Goal: Task Accomplishment & Management: Use online tool/utility

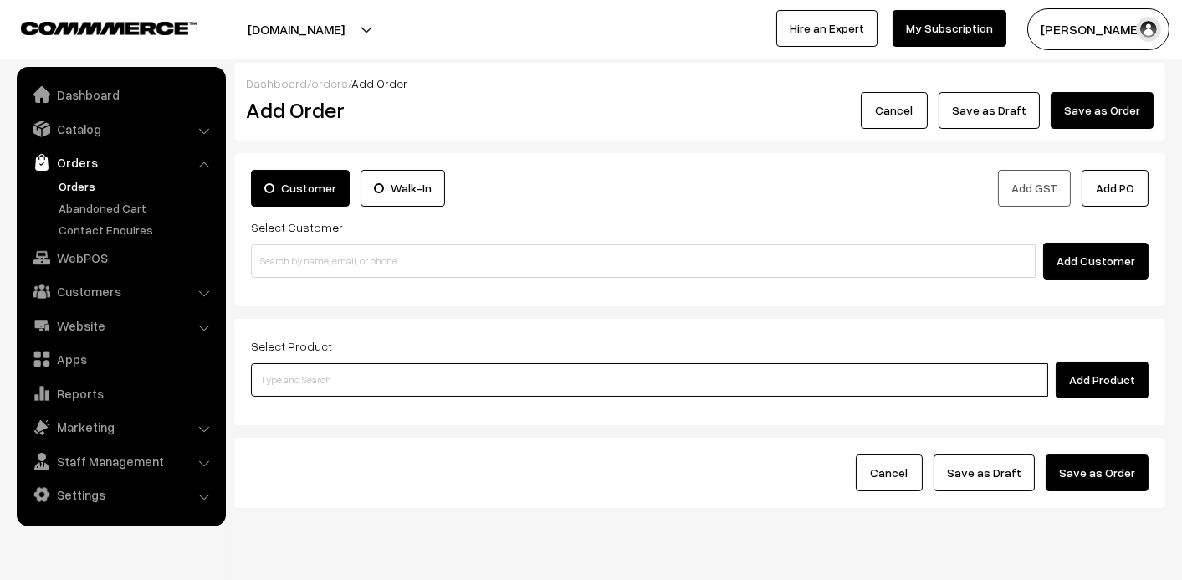
click at [438, 371] on input at bounding box center [649, 379] width 797 height 33
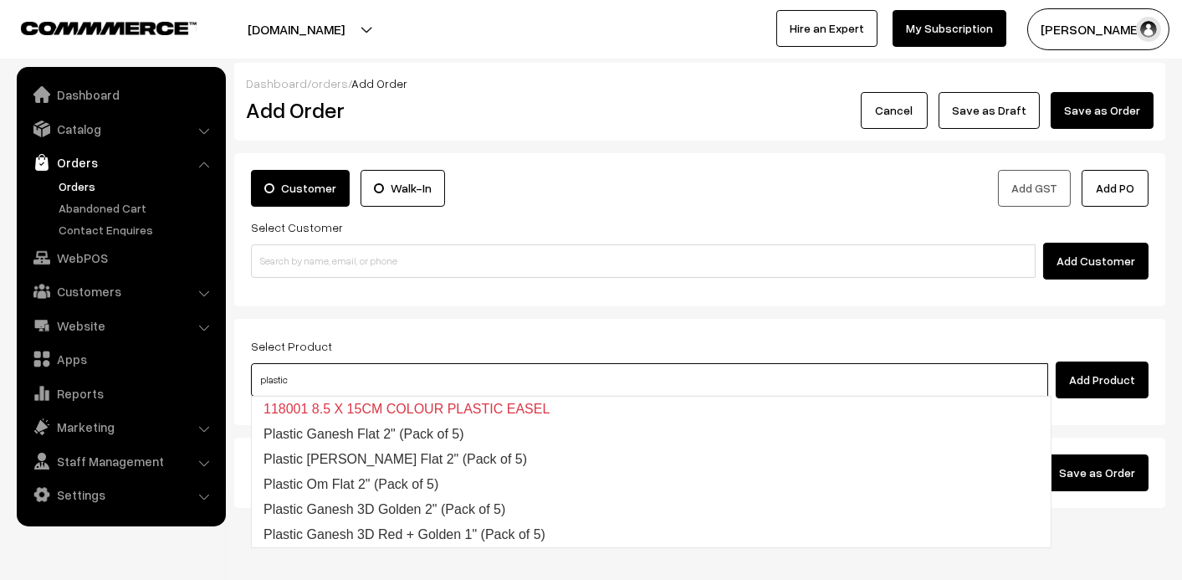
type input "plastic"
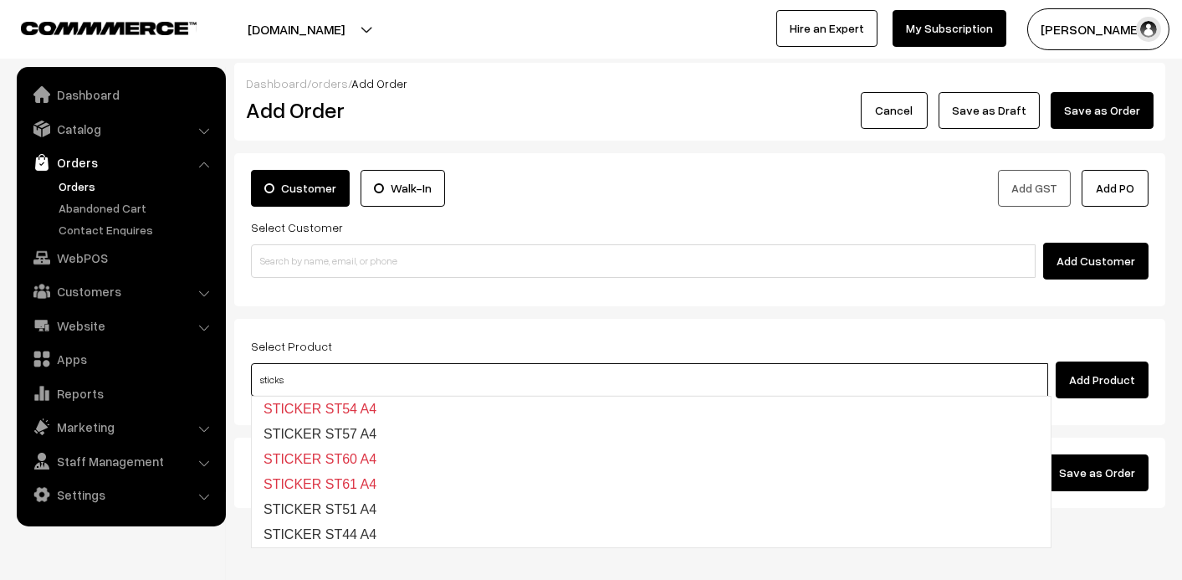
type input "EPOXY RESIN STICKS 5PCS/PKT"
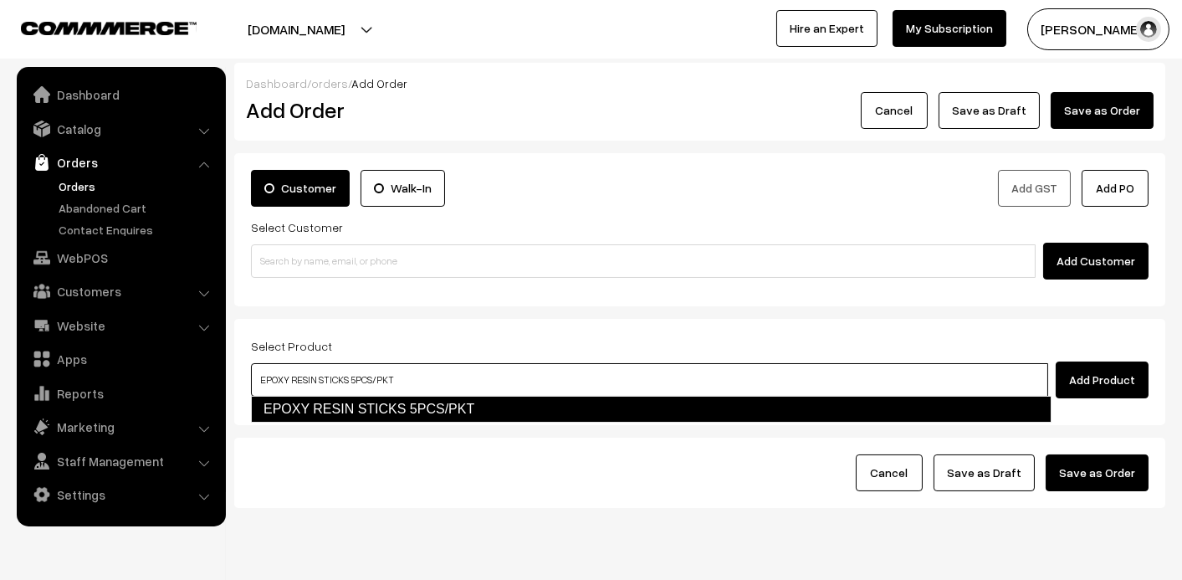
click at [388, 397] on link "EPOXY RESIN STICKS 5PCS/PKT" at bounding box center [651, 409] width 801 height 27
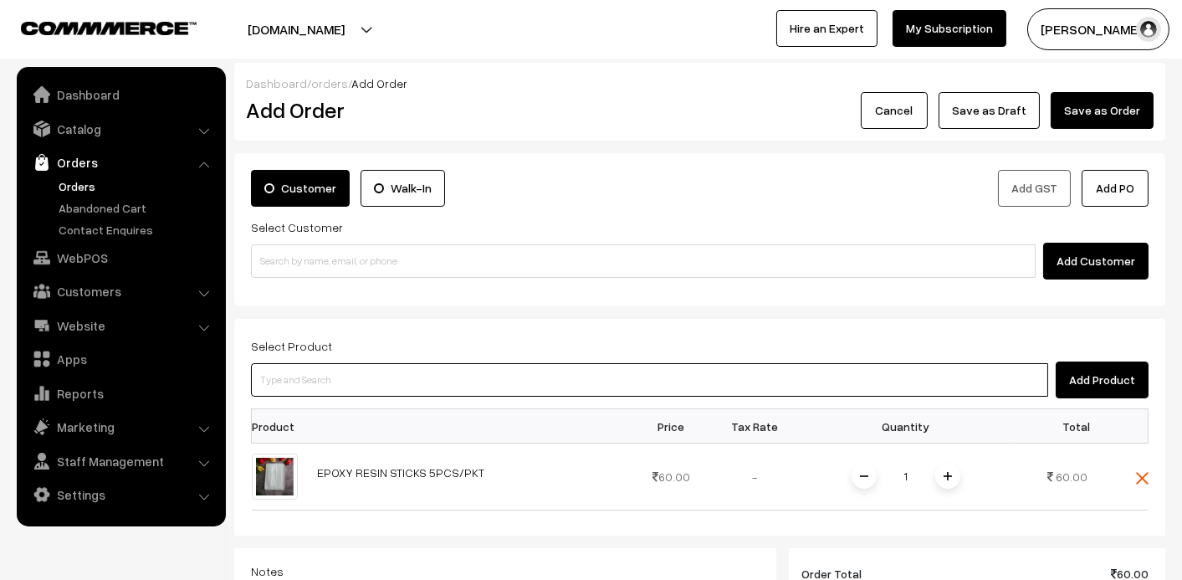
click at [433, 386] on input at bounding box center [649, 379] width 797 height 33
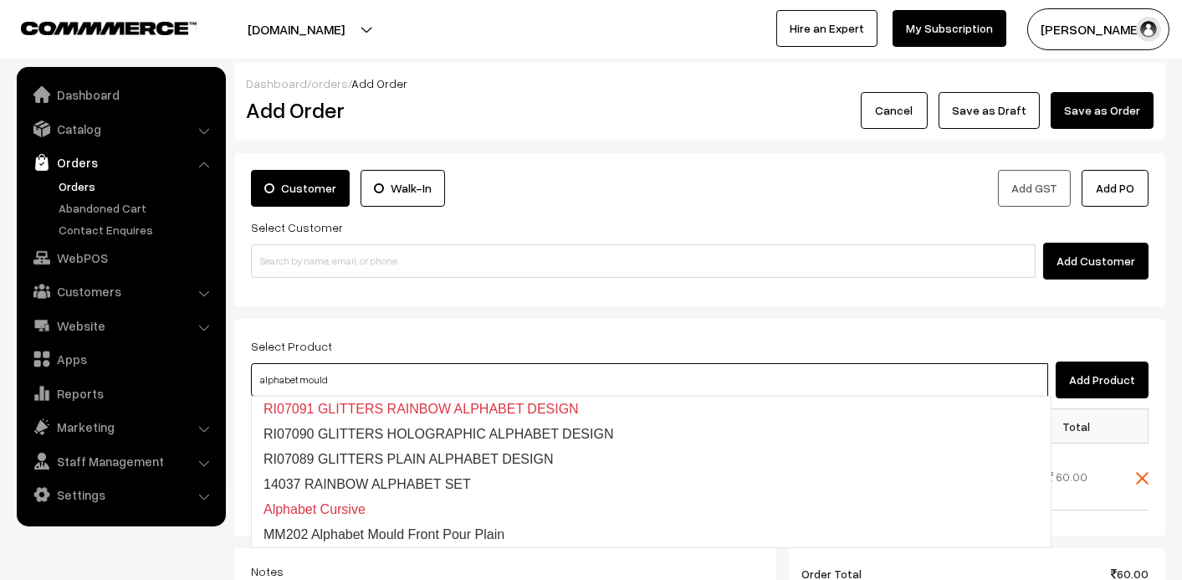
type input "alphabet mould"
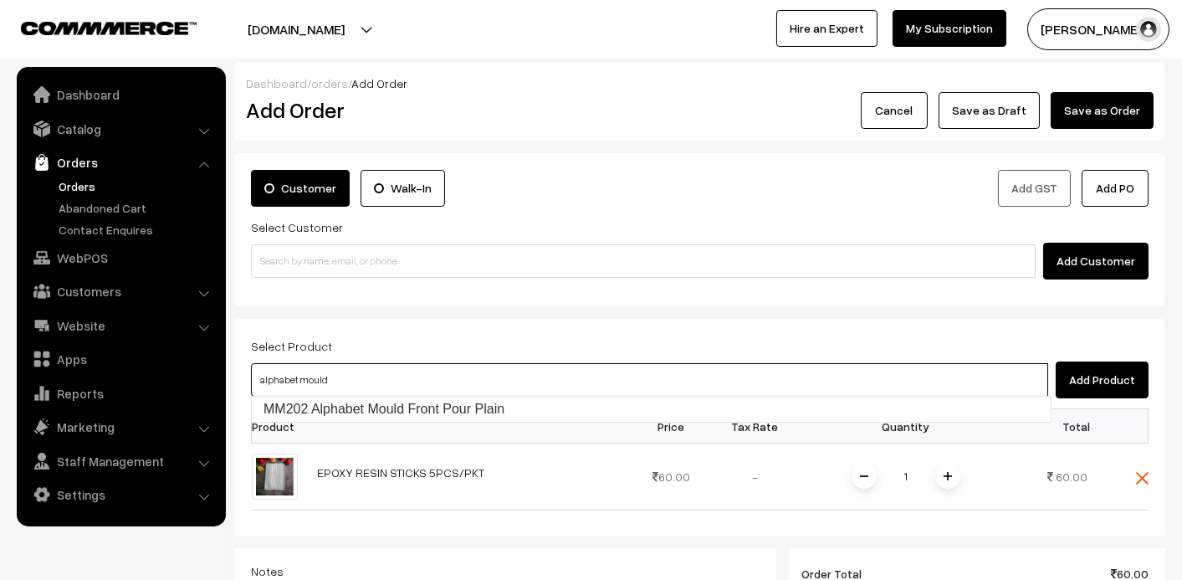
click at [404, 377] on input "alphabet mould" at bounding box center [649, 379] width 797 height 33
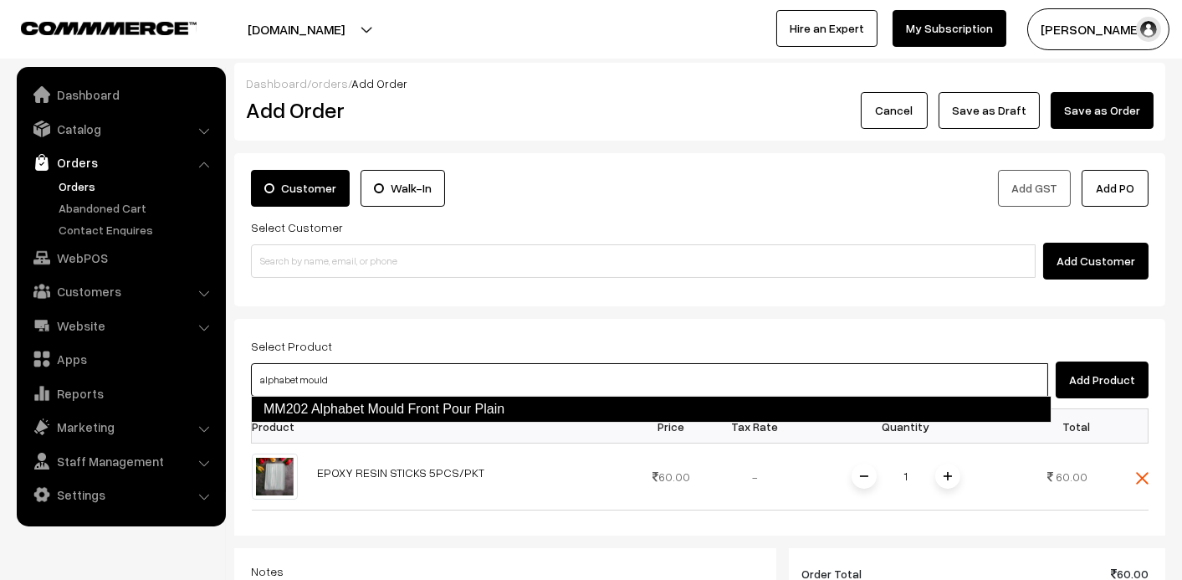
click at [402, 416] on link "MM202 Alphabet Mould Front Pour Plain" at bounding box center [651, 409] width 801 height 27
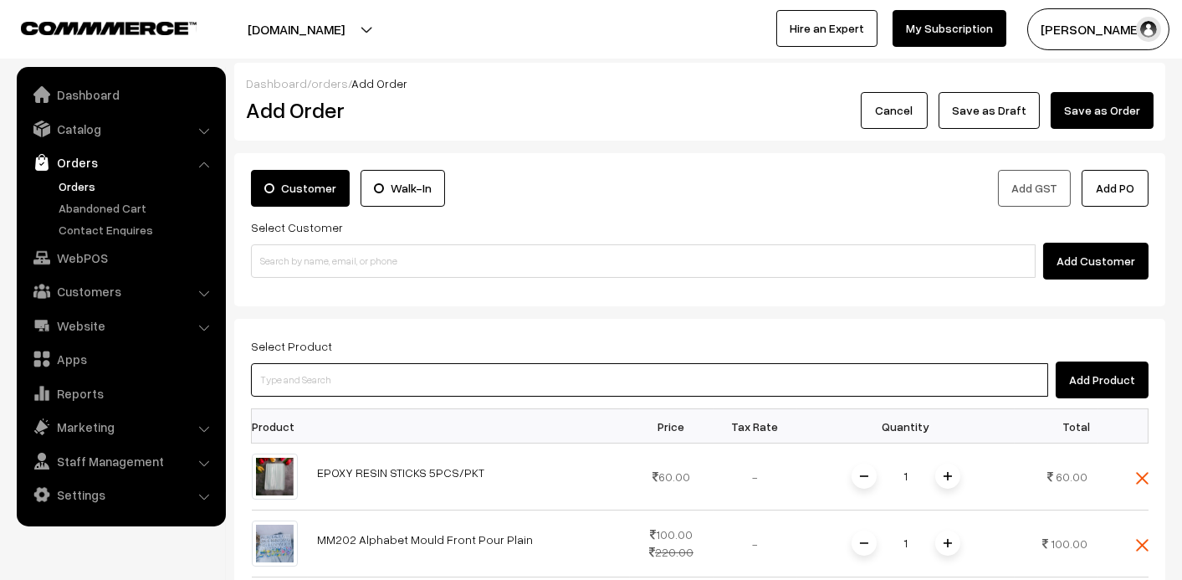
click at [897, 387] on input at bounding box center [649, 379] width 797 height 33
type input "n"
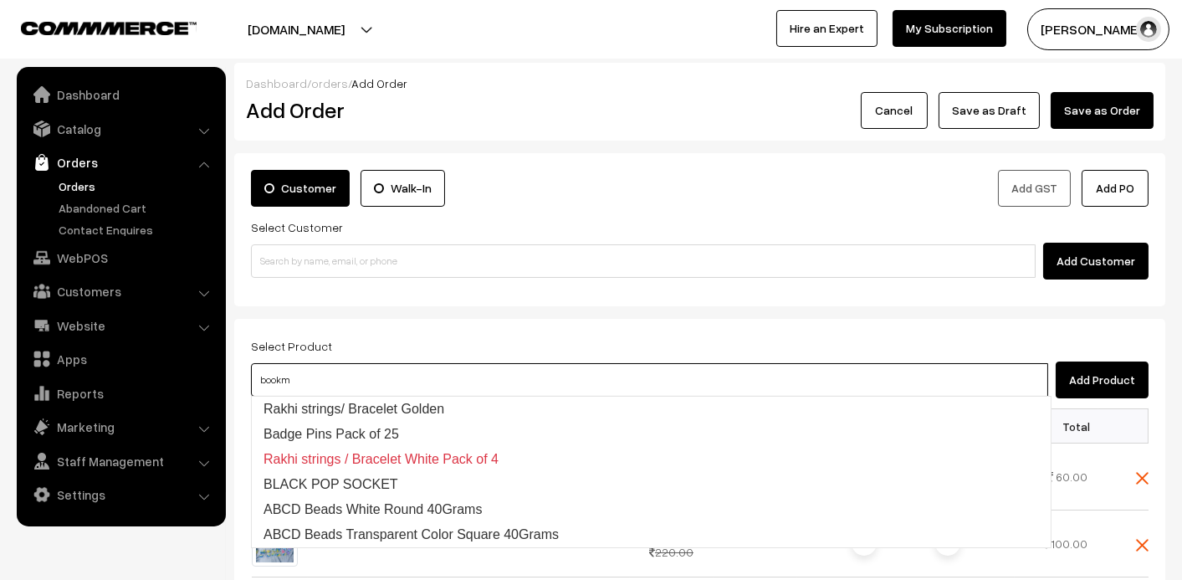
type input "bookma"
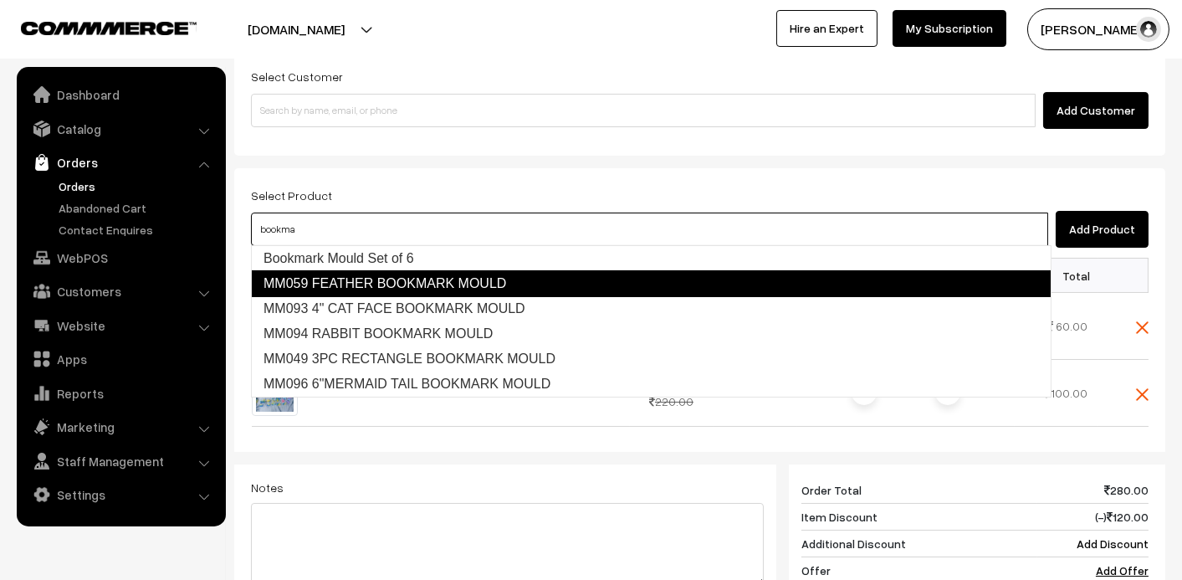
scroll to position [84, 0]
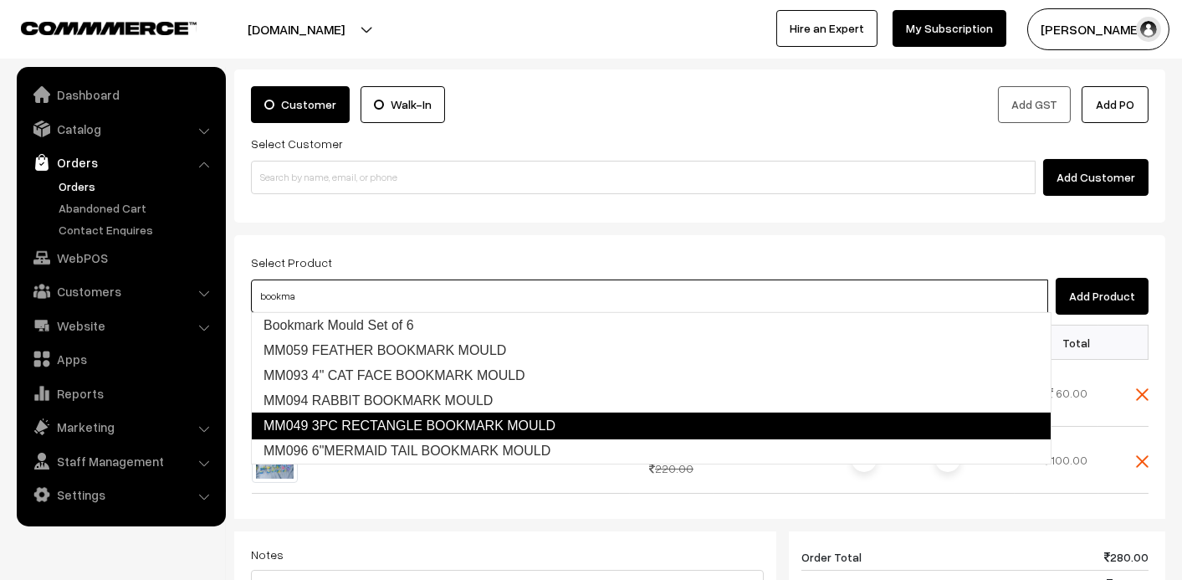
click at [703, 427] on link "MM049 3PC RECTANGLE BOOKMARK MOULD" at bounding box center [651, 425] width 801 height 27
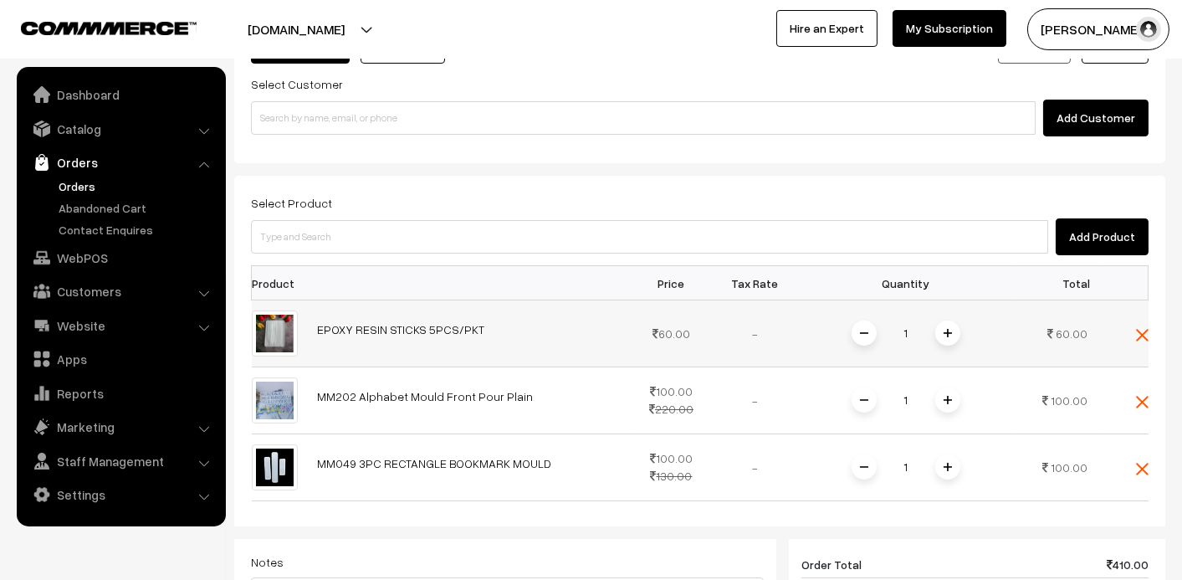
scroll to position [167, 0]
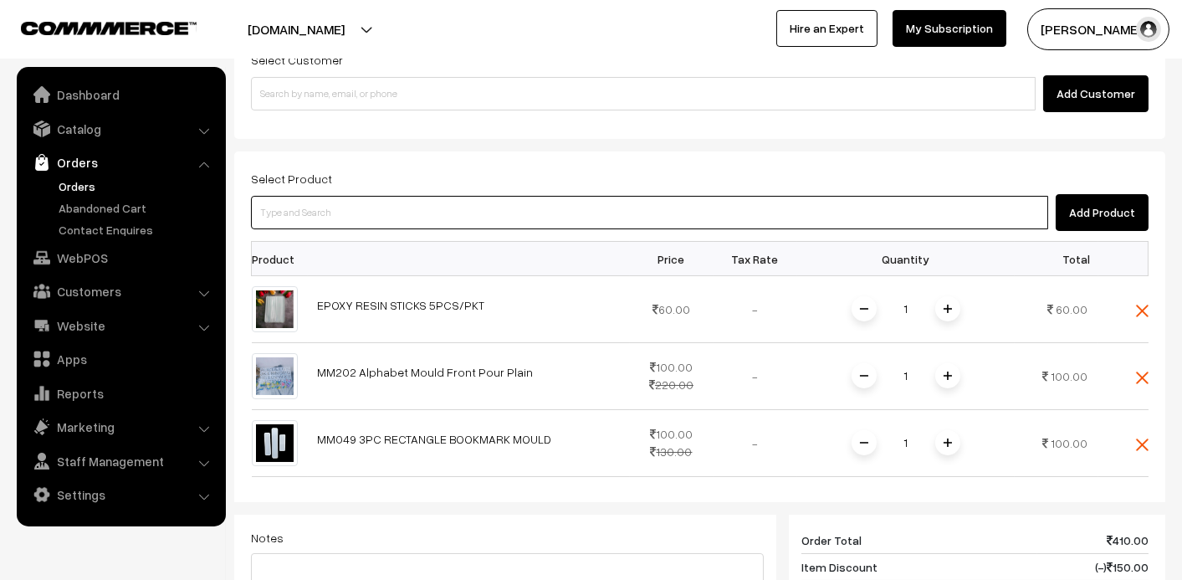
click at [829, 199] on input at bounding box center [649, 212] width 797 height 33
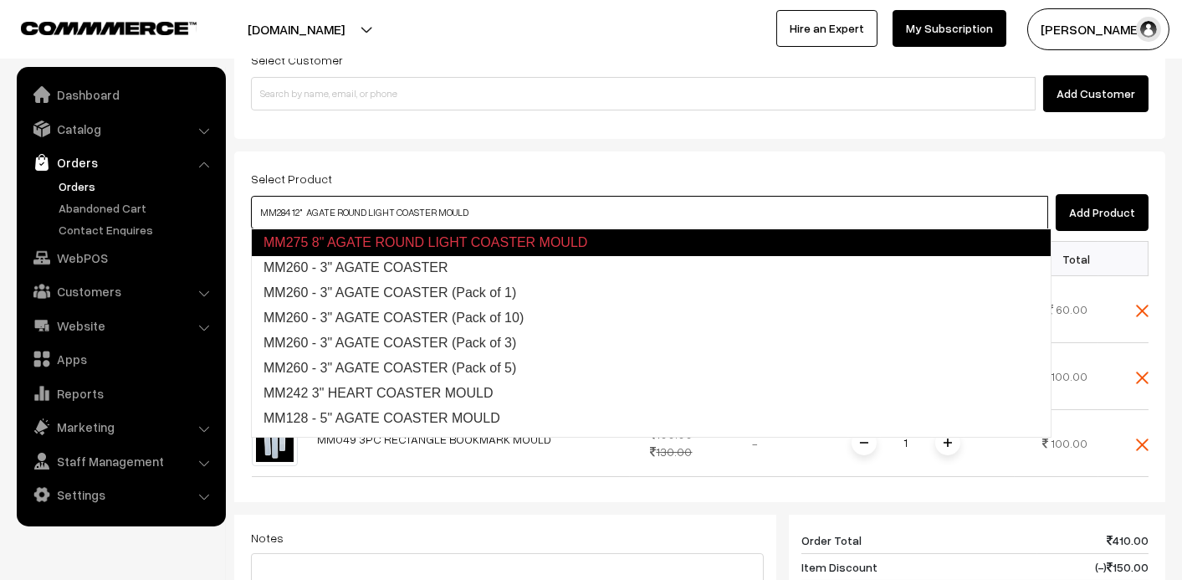
scroll to position [0, 0]
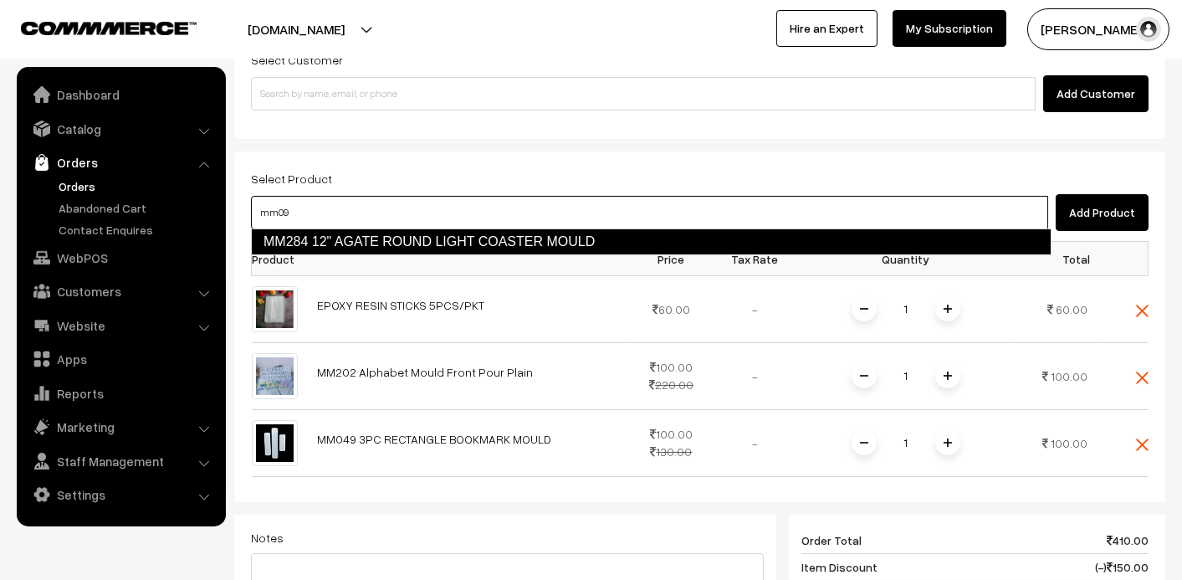
type input "mm098"
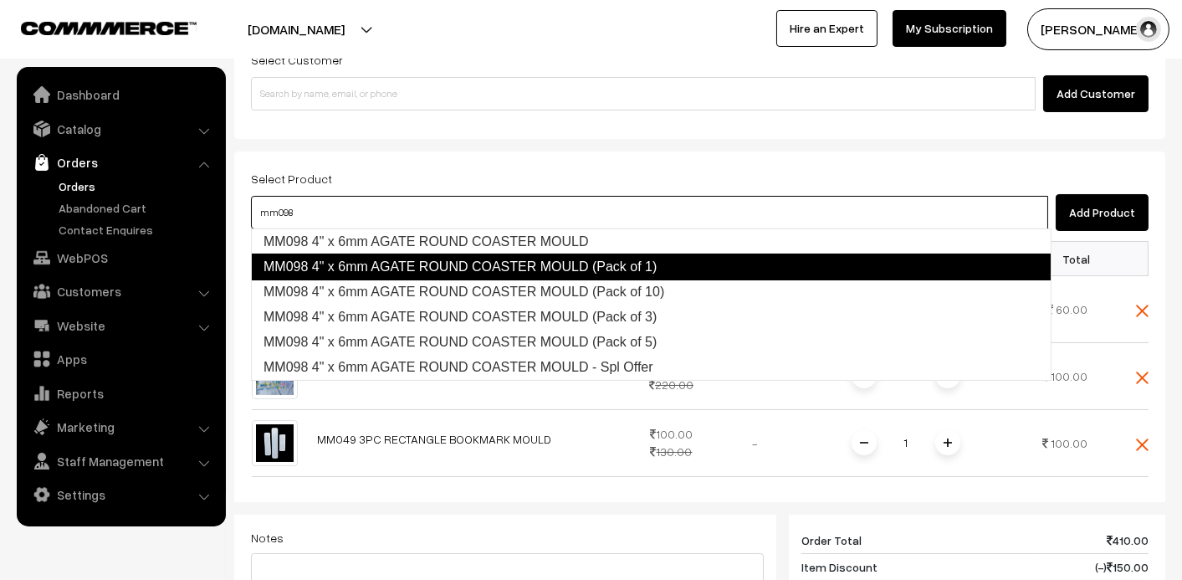
click at [526, 271] on link "MM098 4" x 6mm AGATE ROUND COASTER MOULD (Pack of 1)" at bounding box center [651, 266] width 801 height 27
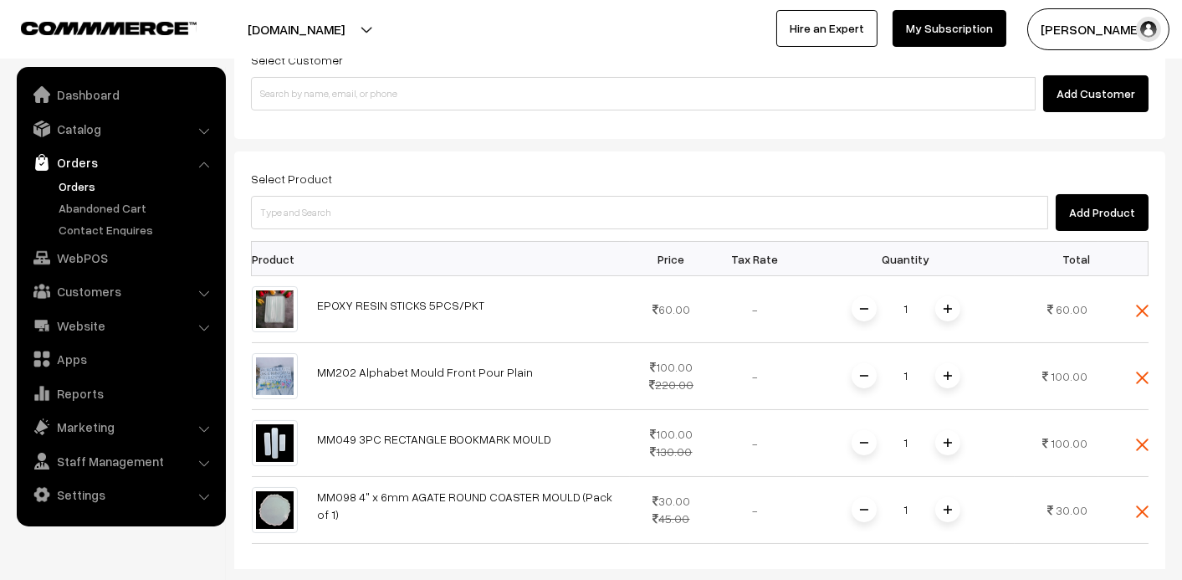
scroll to position [250, 0]
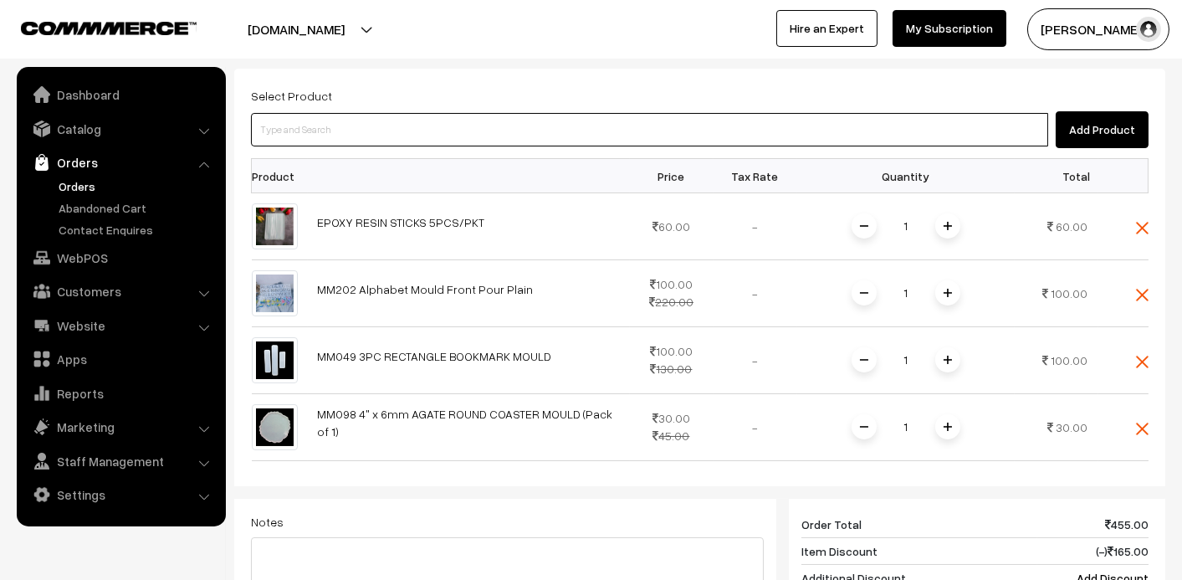
click at [544, 135] on input at bounding box center [649, 129] width 797 height 33
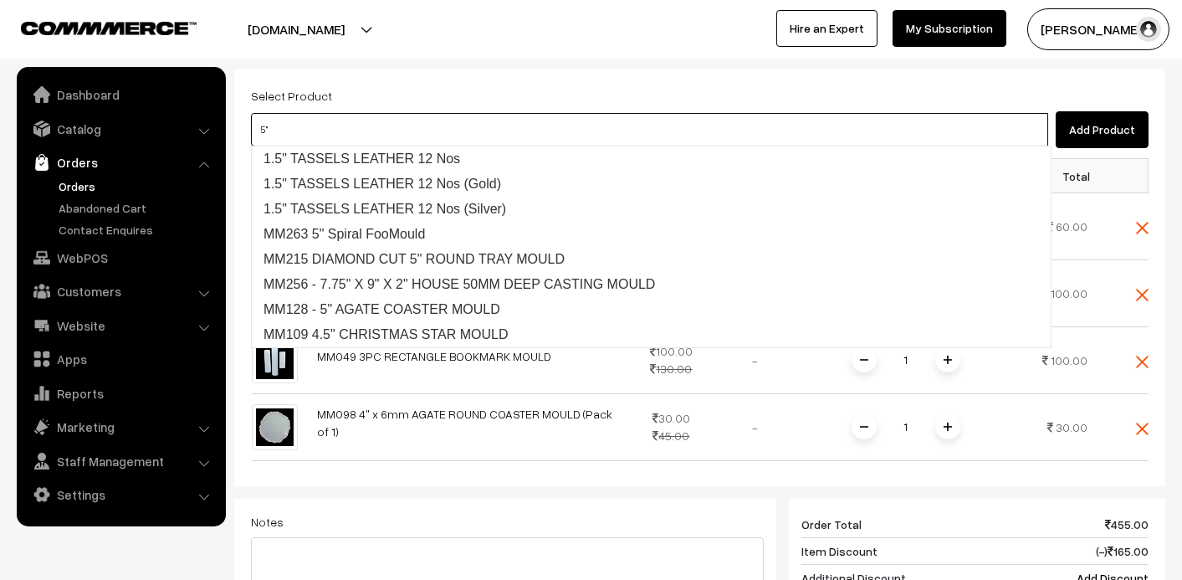
type input "1.5" TASSELS LEATHER 12 Nos"
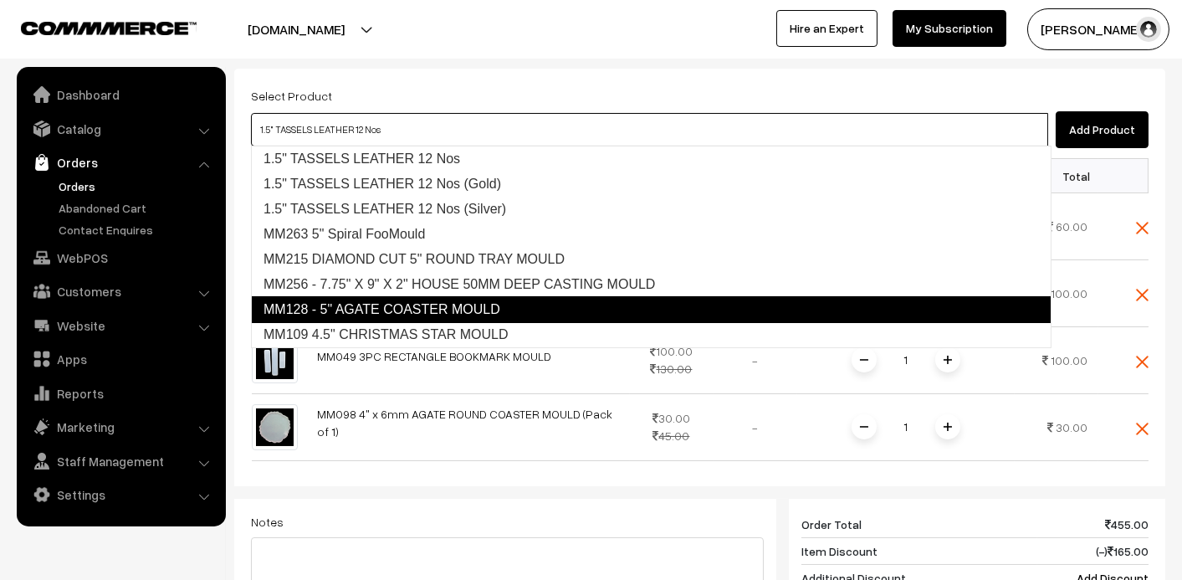
click at [416, 299] on link "MM128 - 5" AGATE COASTER MOULD" at bounding box center [651, 309] width 801 height 27
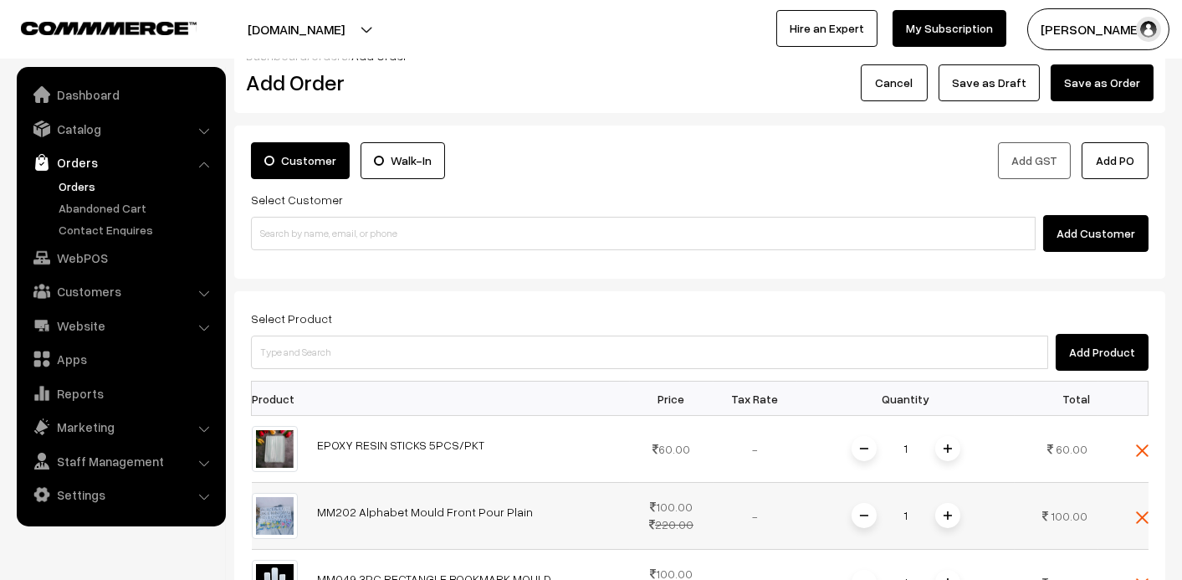
scroll to position [0, 0]
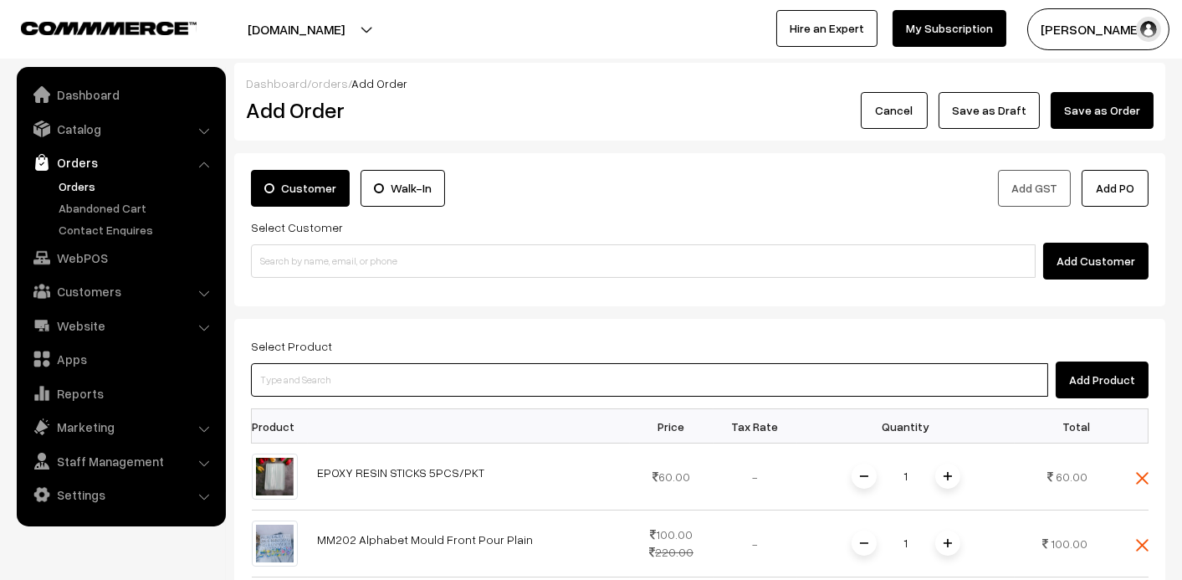
click at [545, 381] on input at bounding box center [649, 379] width 797 height 33
type input "mm099"
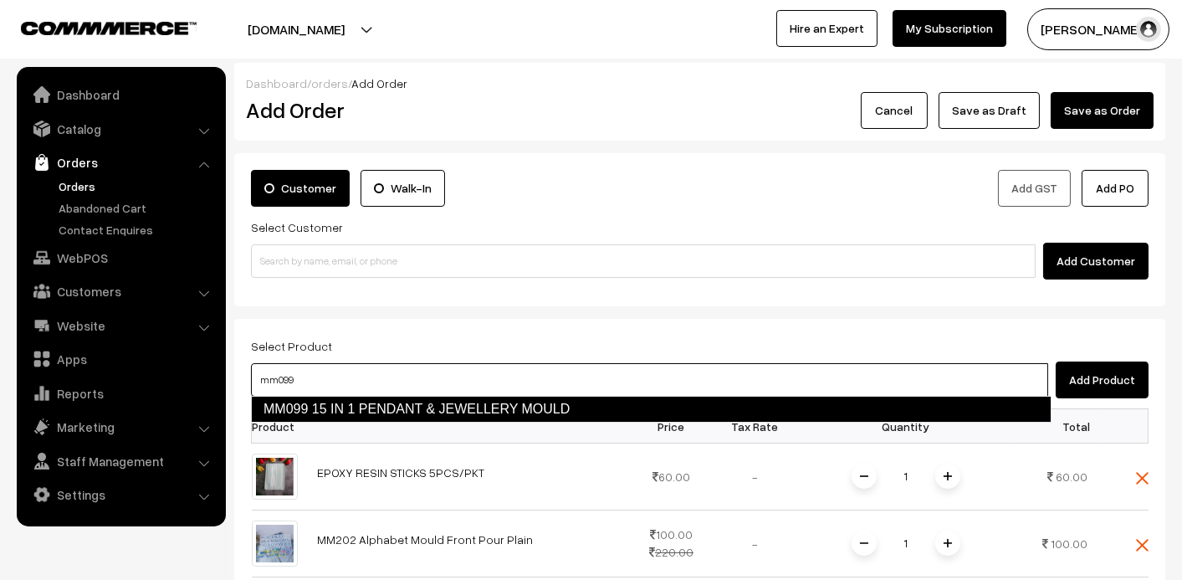
click at [495, 407] on link "MM099 15 IN 1 PENDANT & JEWELLERY MOULD" at bounding box center [651, 409] width 801 height 27
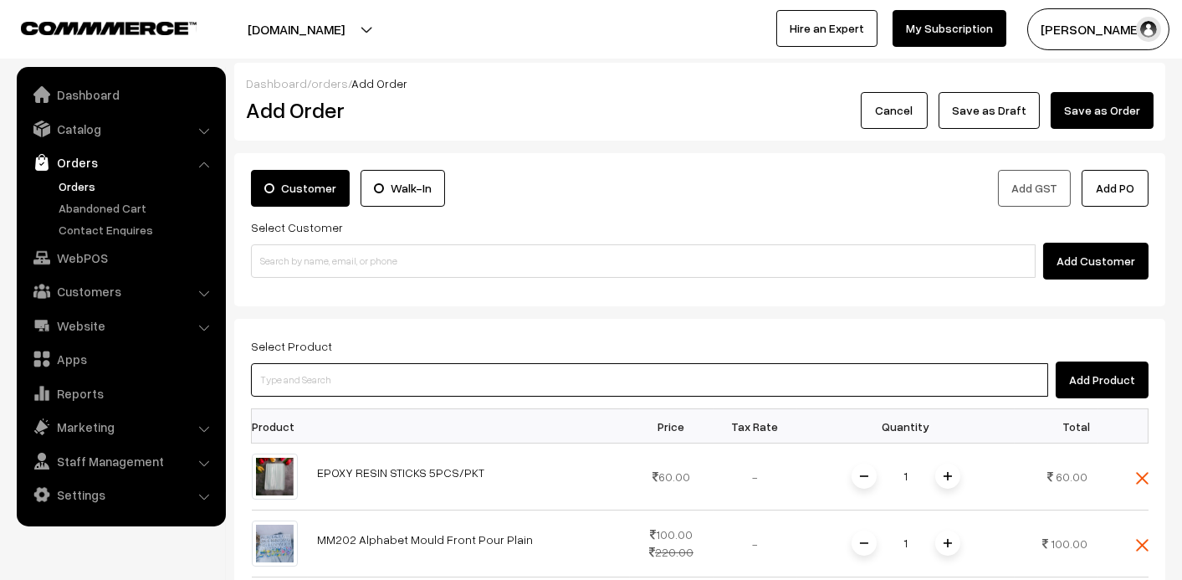
click at [314, 370] on input at bounding box center [649, 379] width 797 height 33
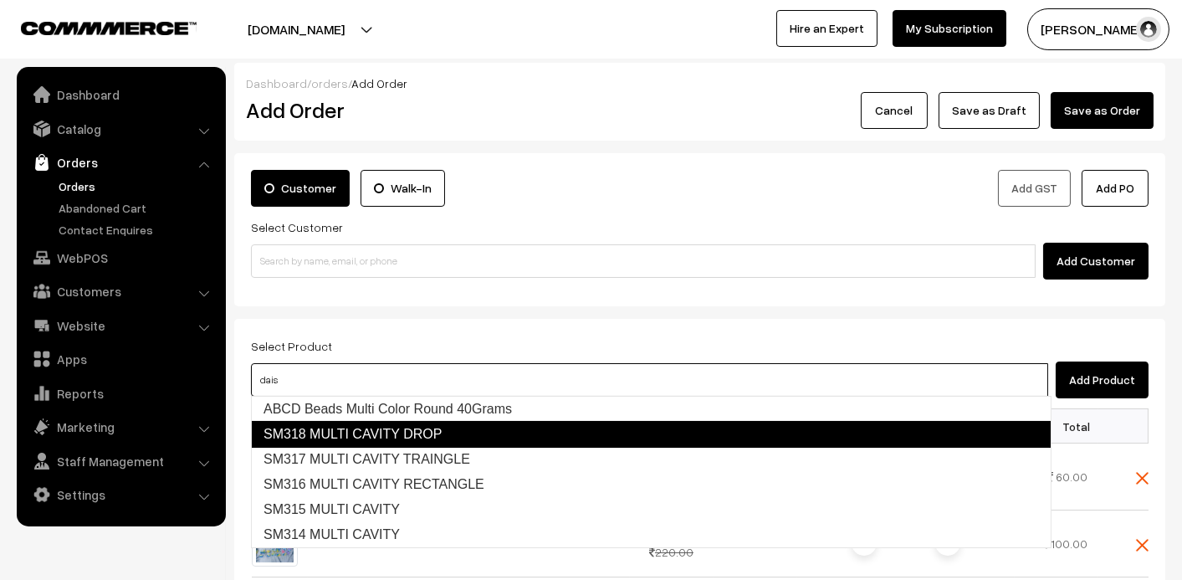
type input "daisy"
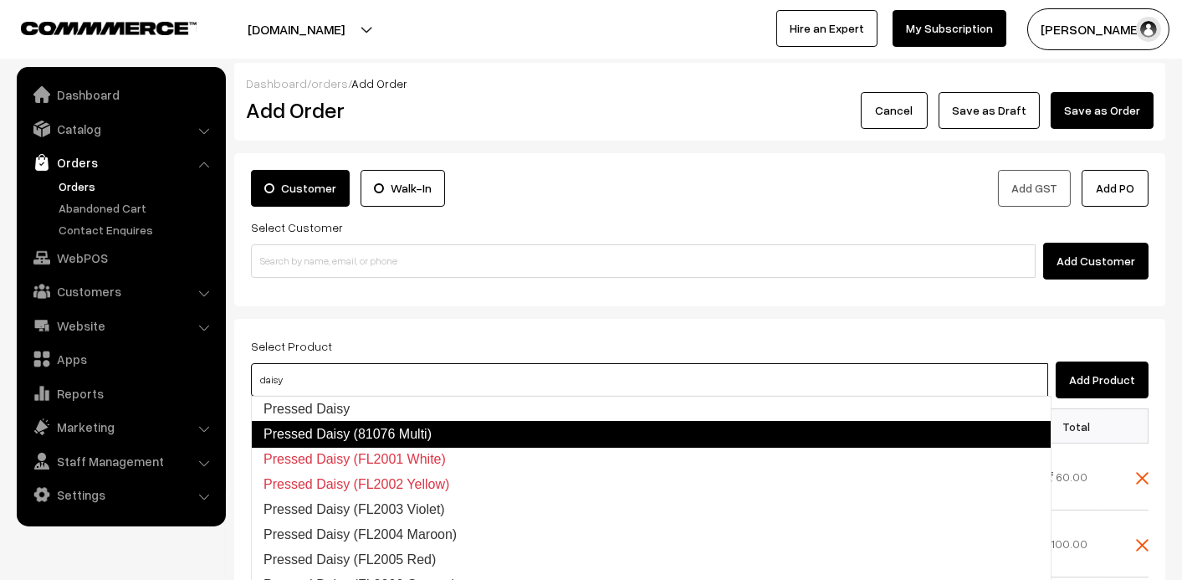
click at [574, 443] on link "Pressed Daisy (81076 Multi)" at bounding box center [651, 434] width 801 height 27
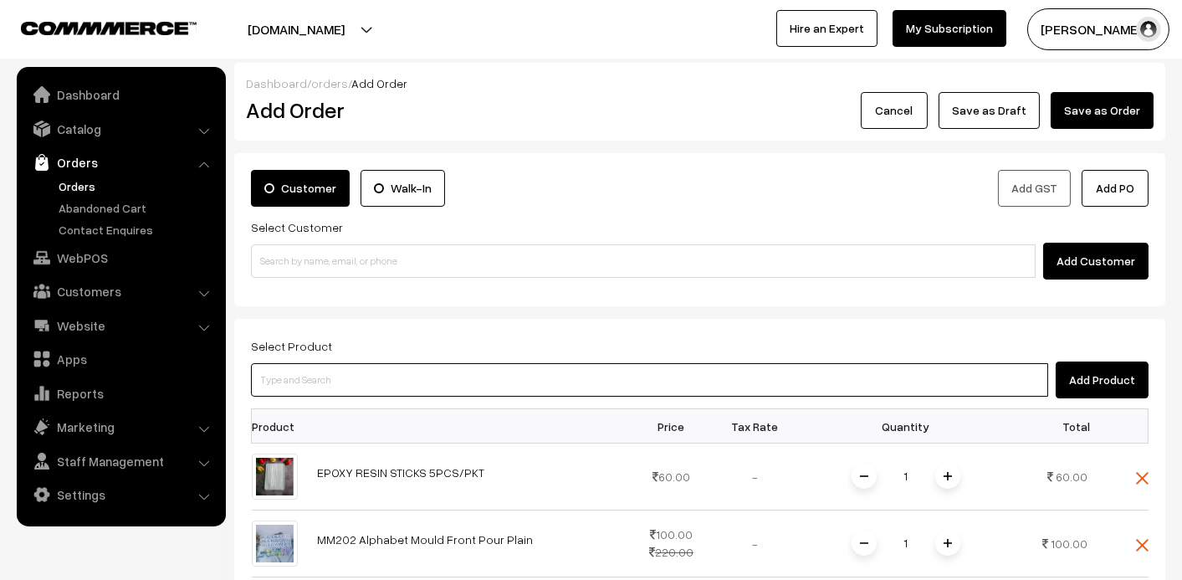
click at [285, 379] on input at bounding box center [649, 379] width 797 height 33
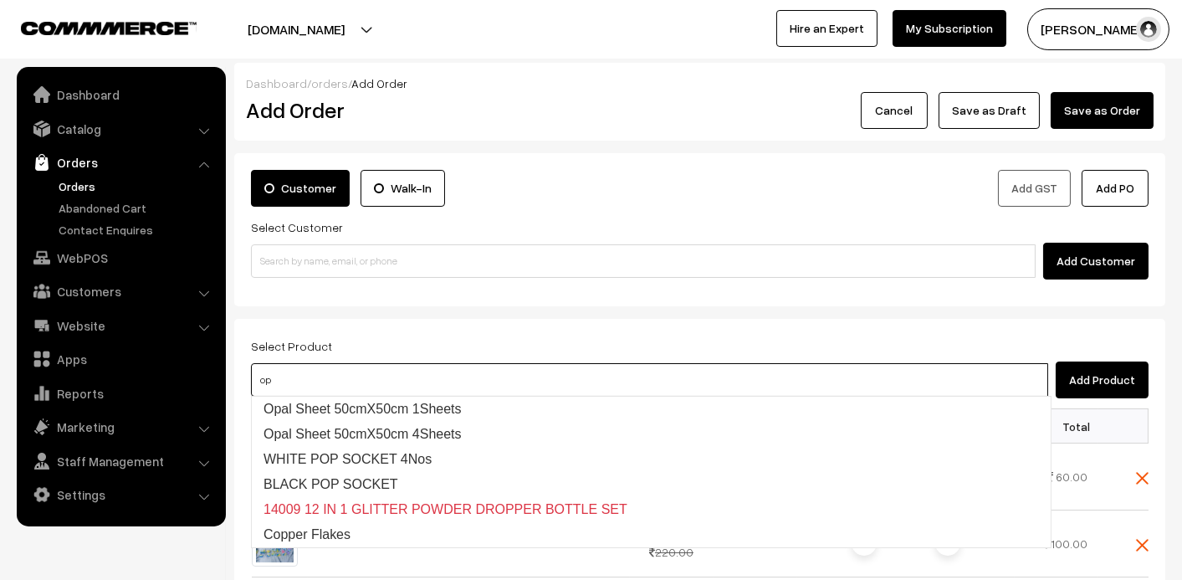
type input "op0"
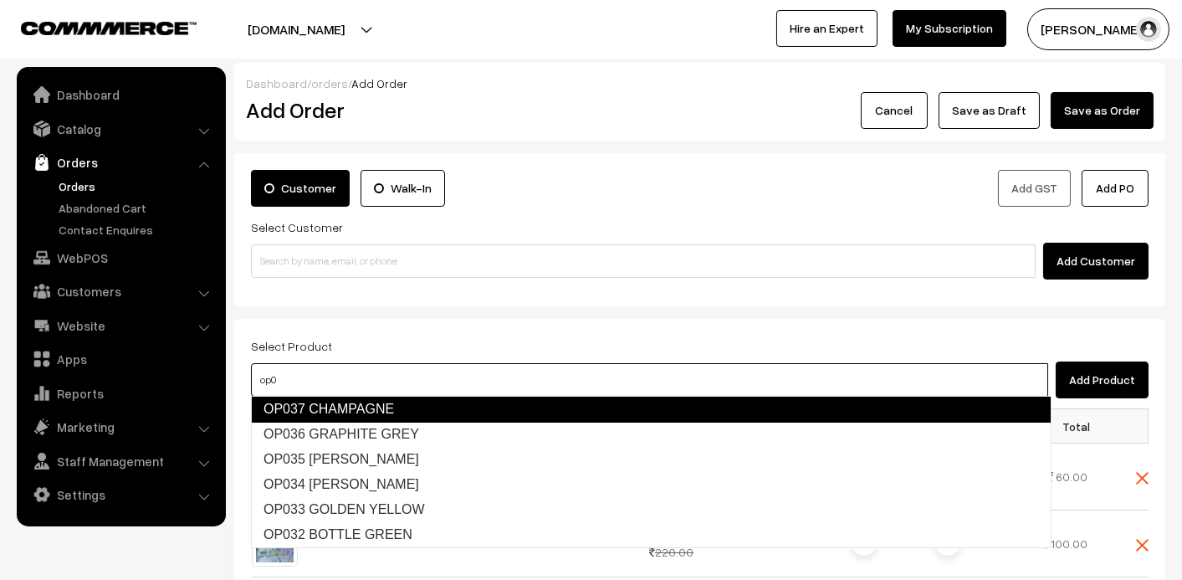
click at [291, 404] on link "OP037 CHAMPAGNE" at bounding box center [651, 409] width 801 height 27
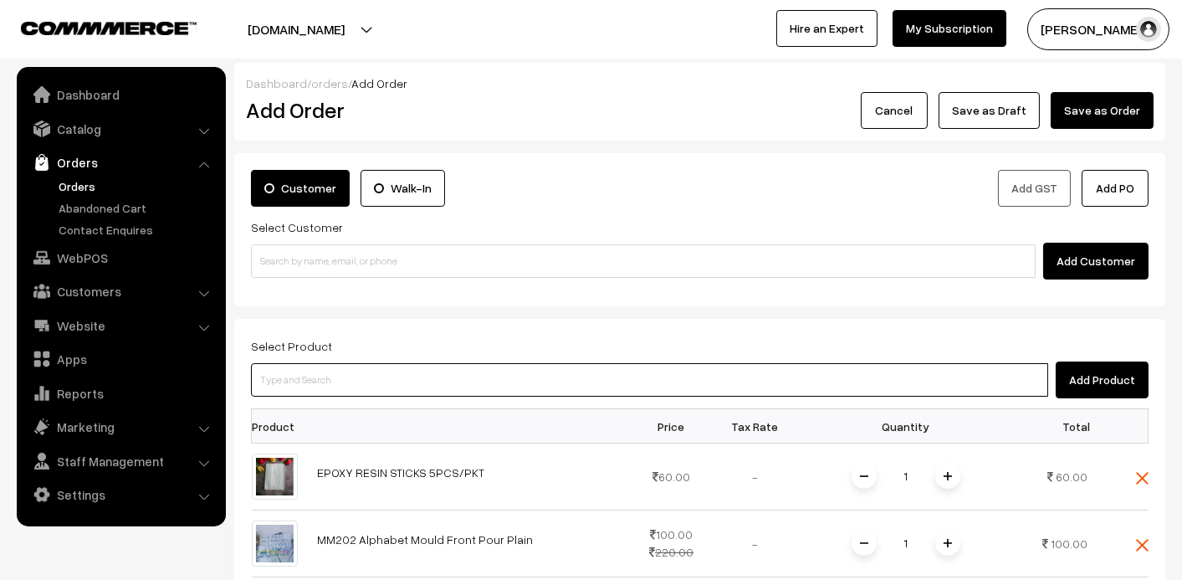
click at [374, 392] on input at bounding box center [649, 379] width 797 height 33
type input "pp0"
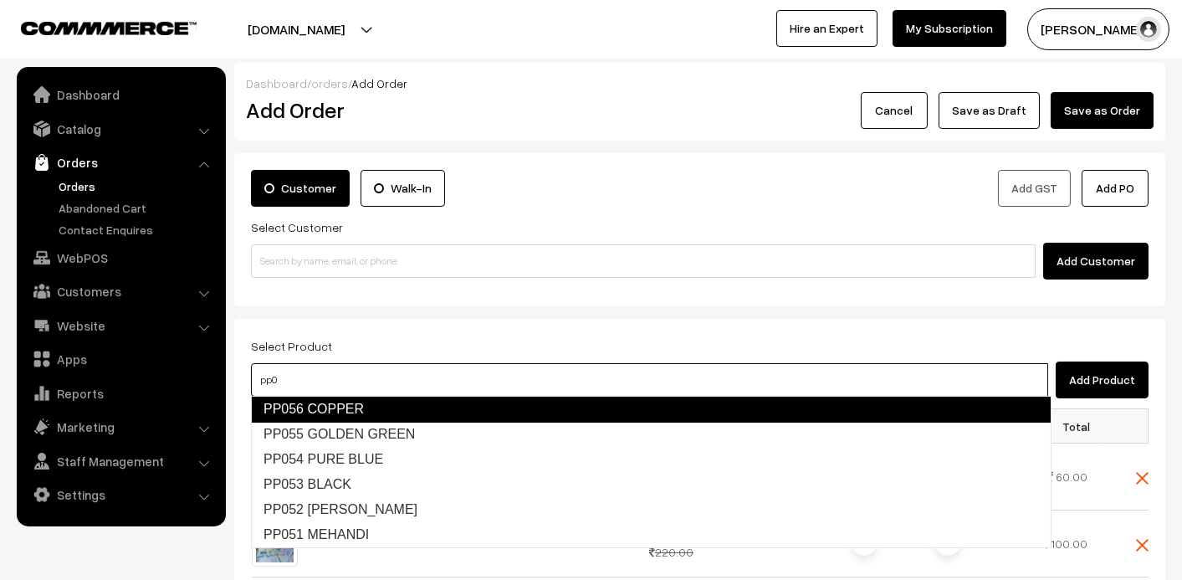
click at [372, 412] on link "PP056 COPPER" at bounding box center [651, 409] width 801 height 27
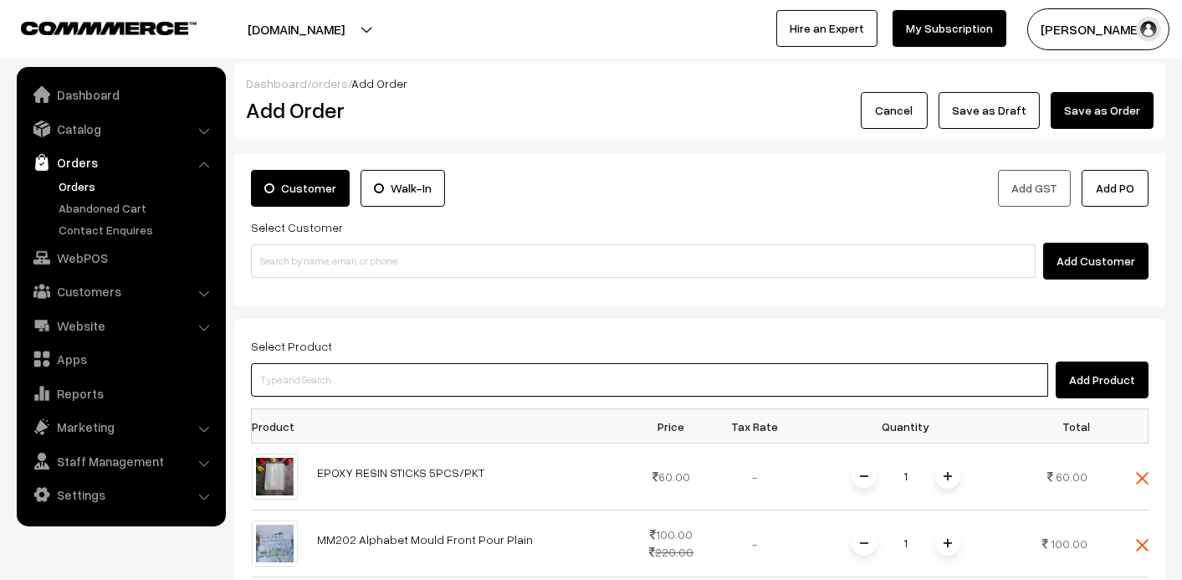
click at [348, 369] on input at bounding box center [649, 379] width 797 height 33
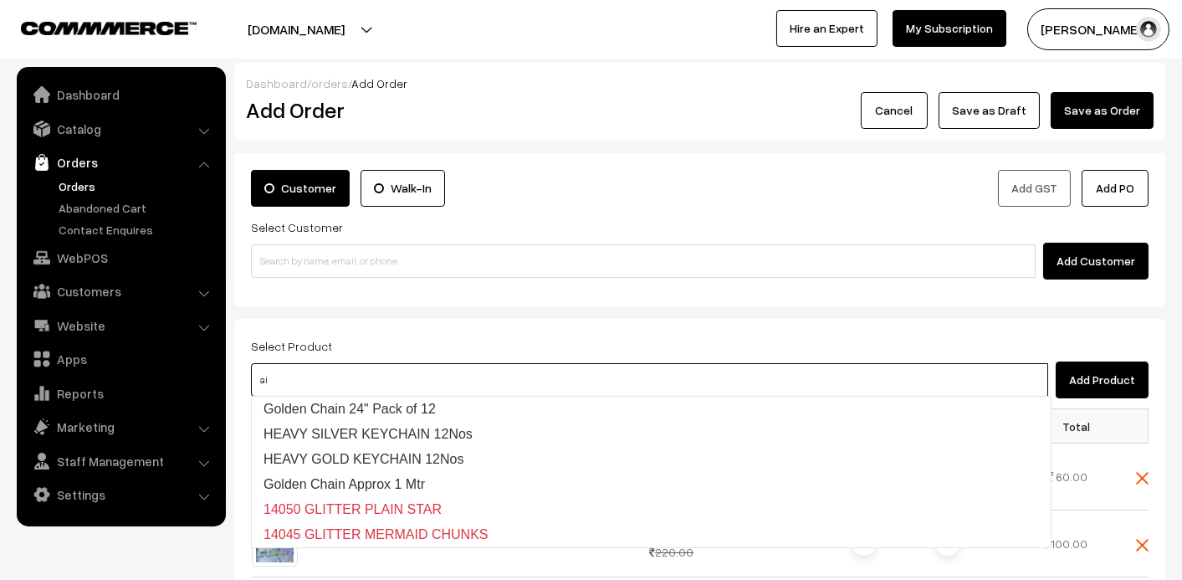
type input "ai0"
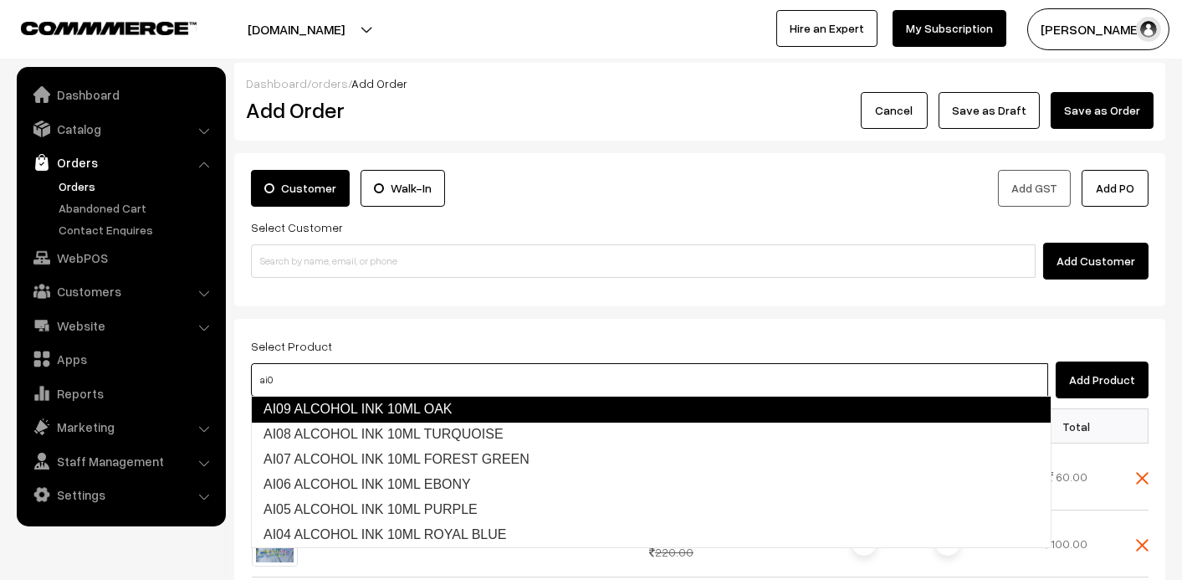
click at [335, 405] on link "AI09 ALCOHOL INK 10ML OAK" at bounding box center [651, 409] width 801 height 27
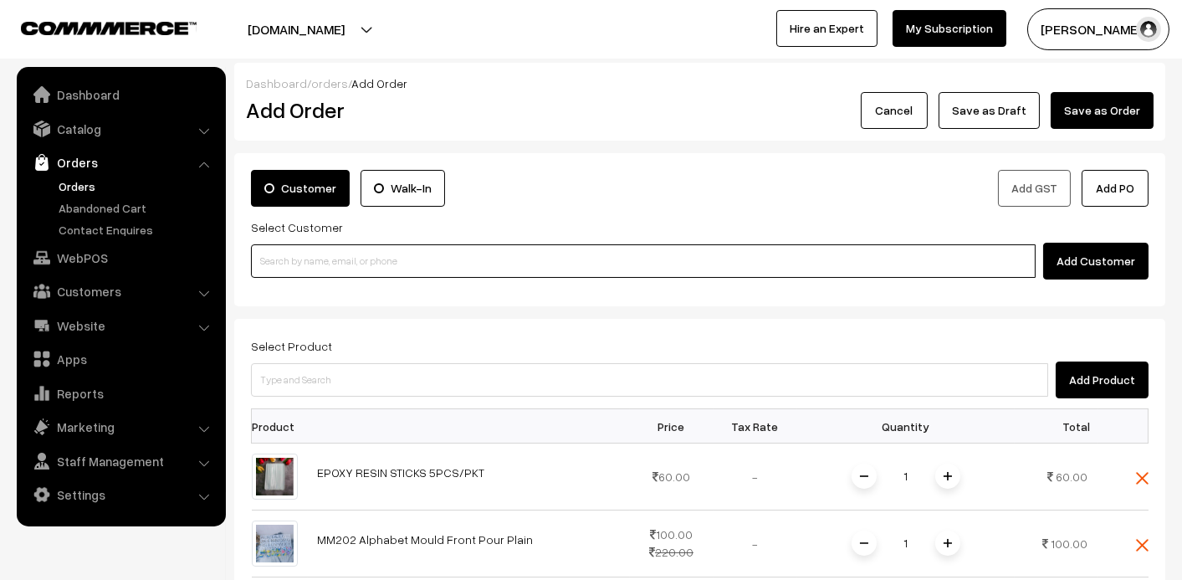
click at [687, 266] on input at bounding box center [643, 260] width 785 height 33
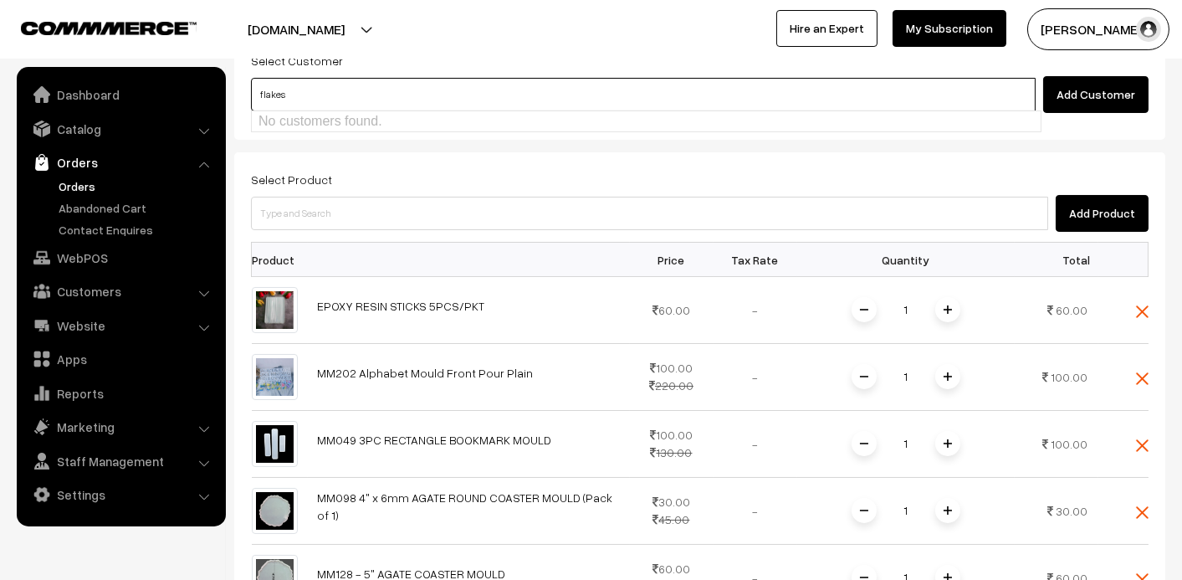
scroll to position [167, 0]
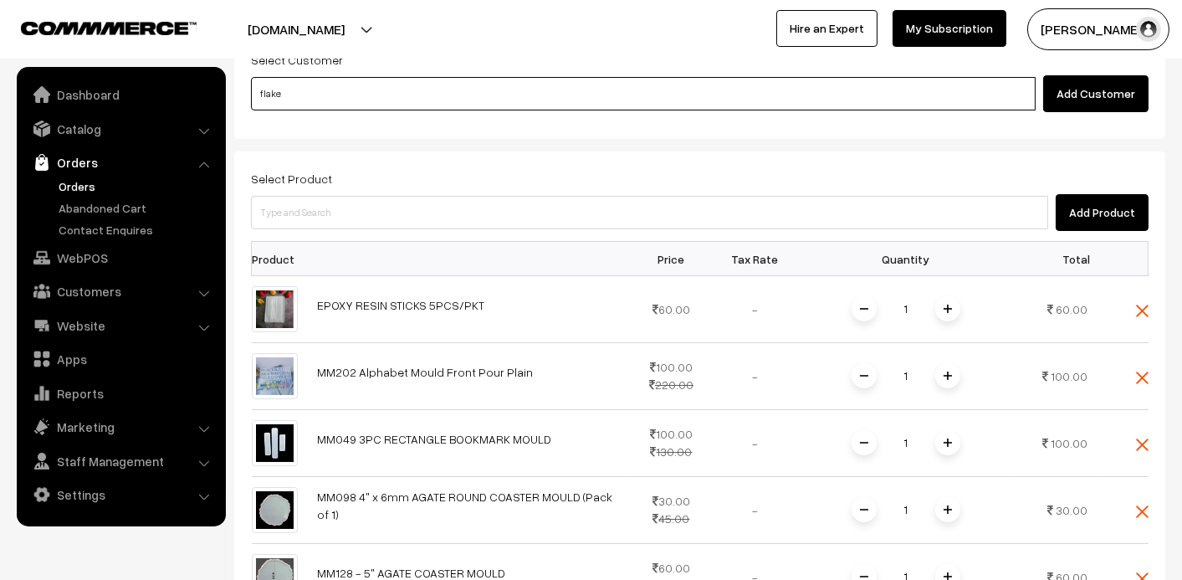
type input "flake"
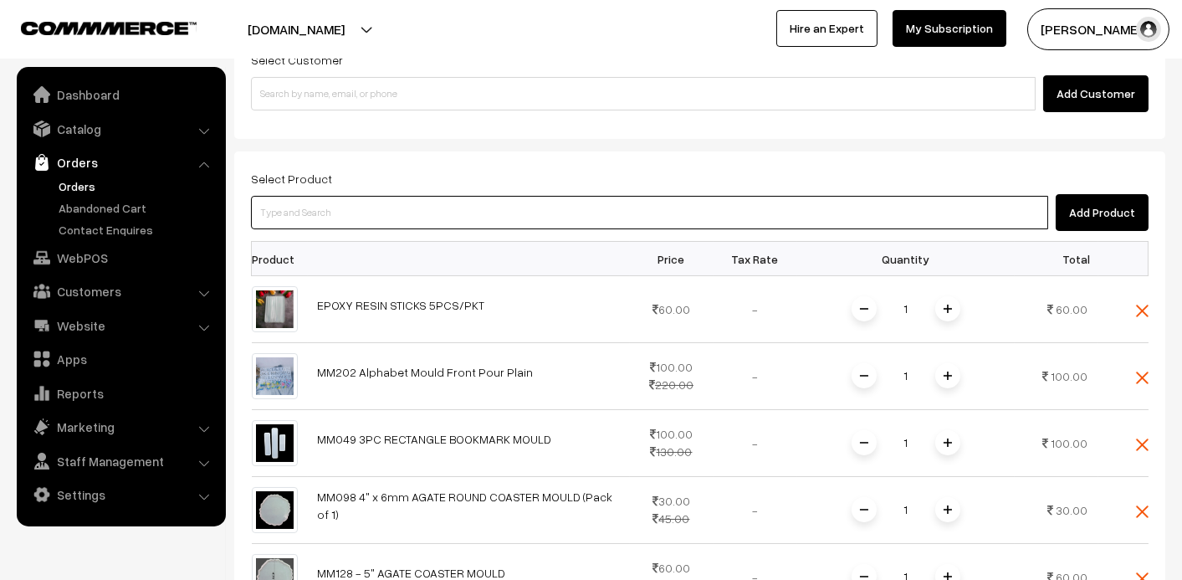
click at [636, 217] on input at bounding box center [649, 212] width 797 height 33
type input "flakes"
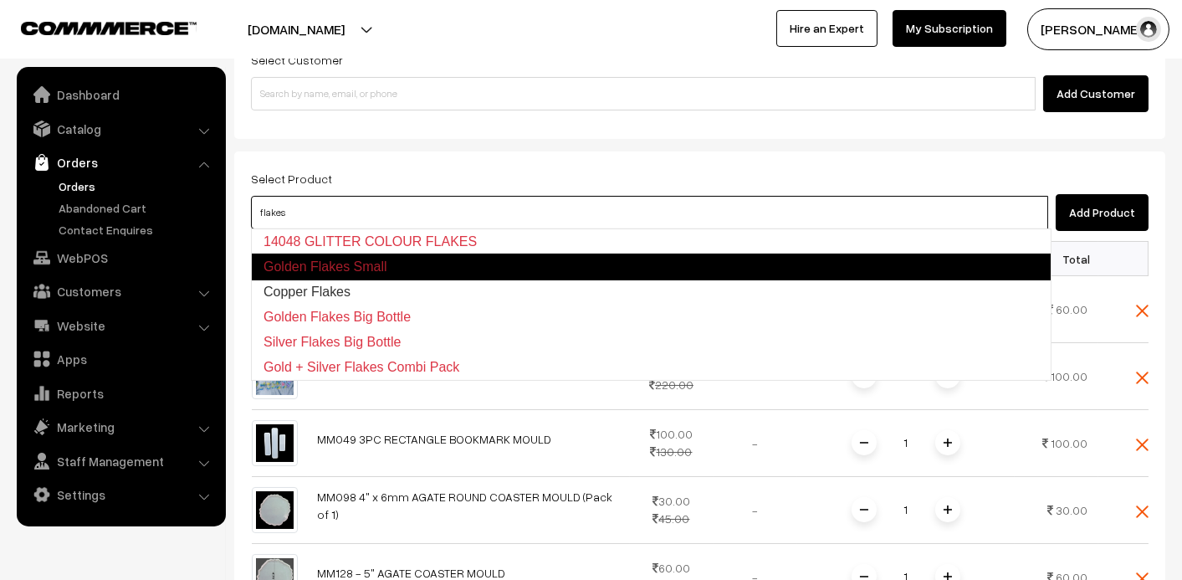
click at [572, 272] on link "Golden Flakes Small" at bounding box center [651, 266] width 801 height 27
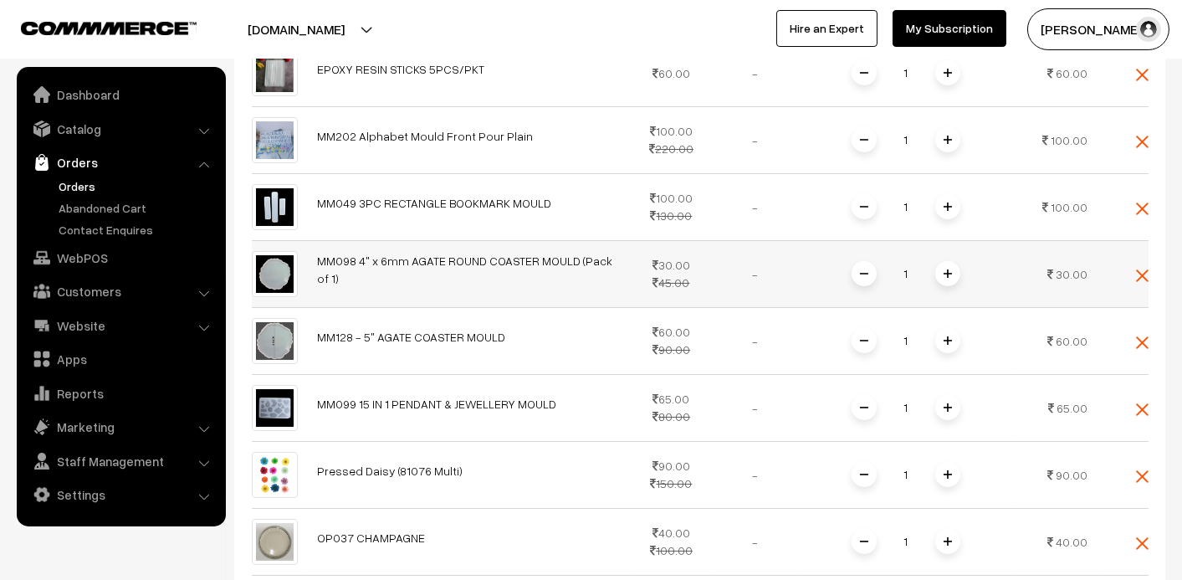
scroll to position [0, 0]
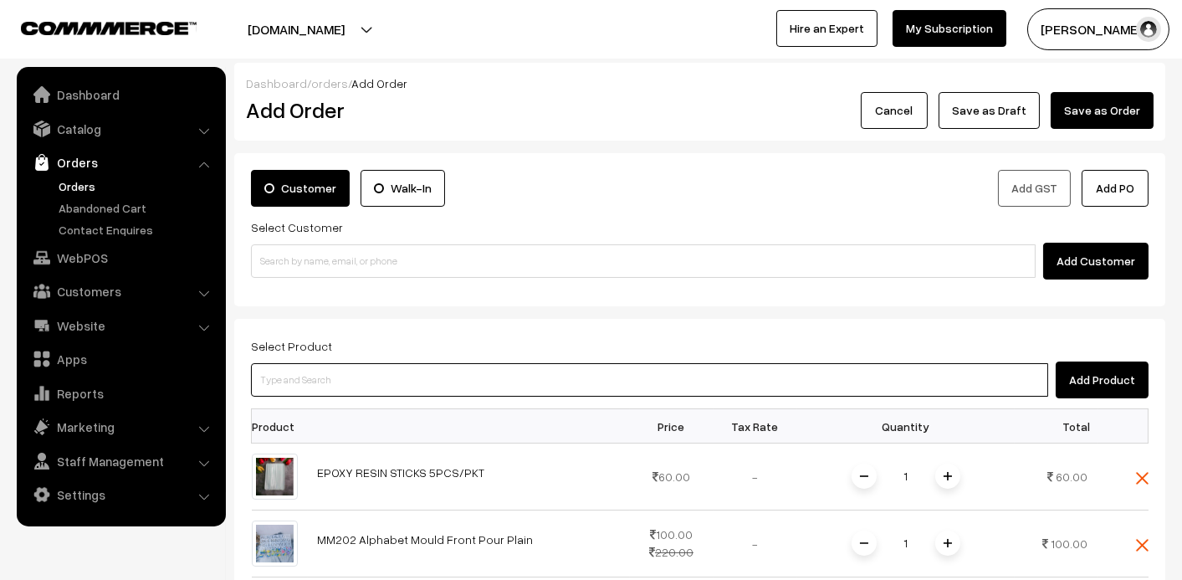
click at [540, 383] on input at bounding box center [649, 379] width 797 height 33
type input "g"
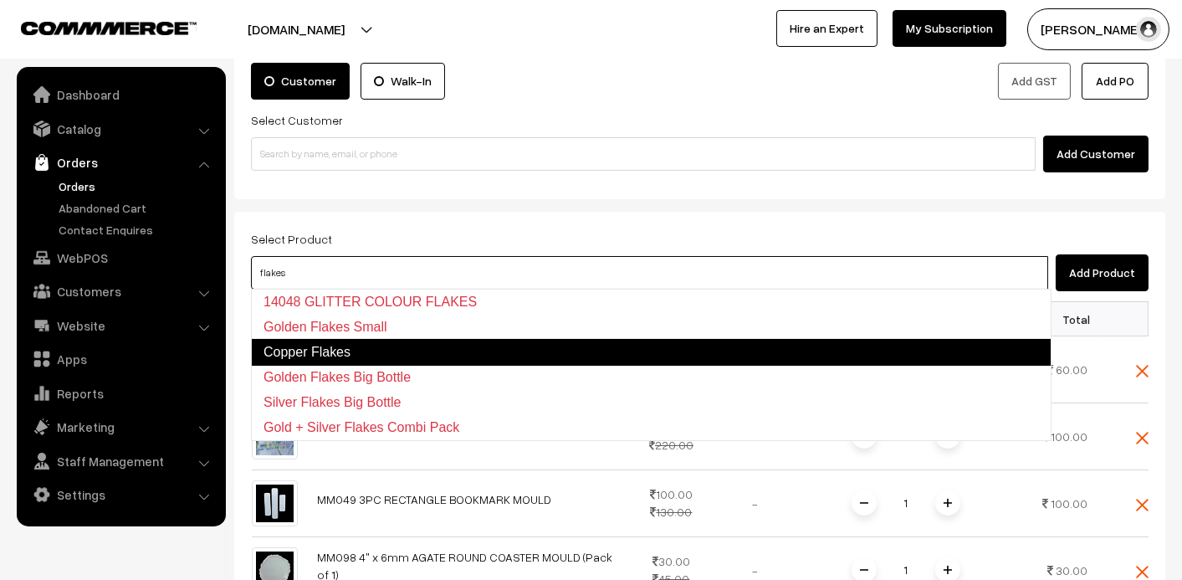
scroll to position [84, 0]
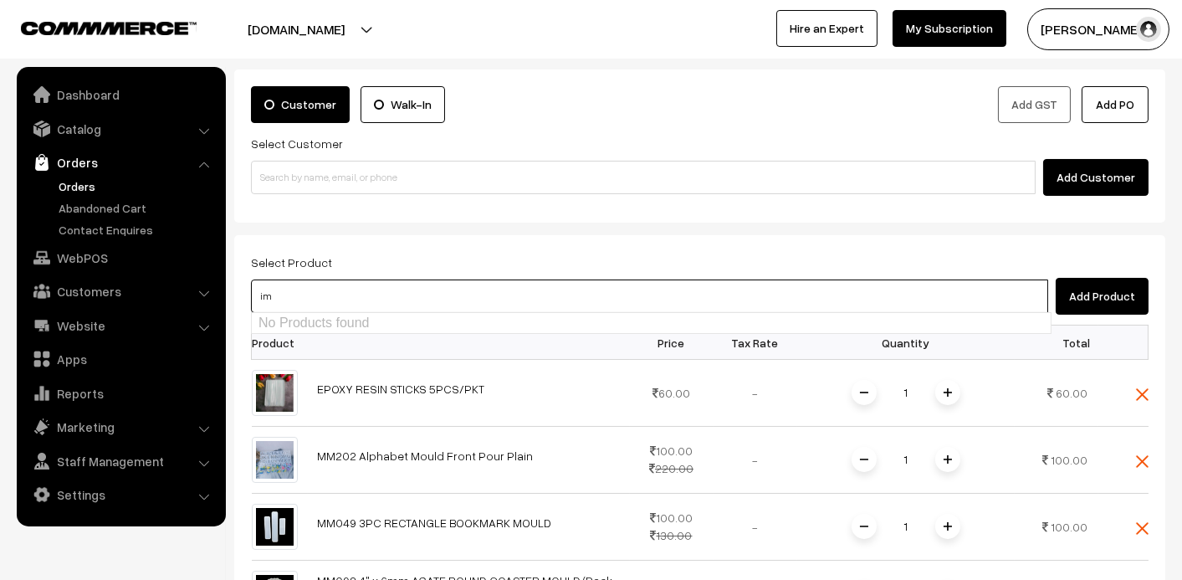
type input "i"
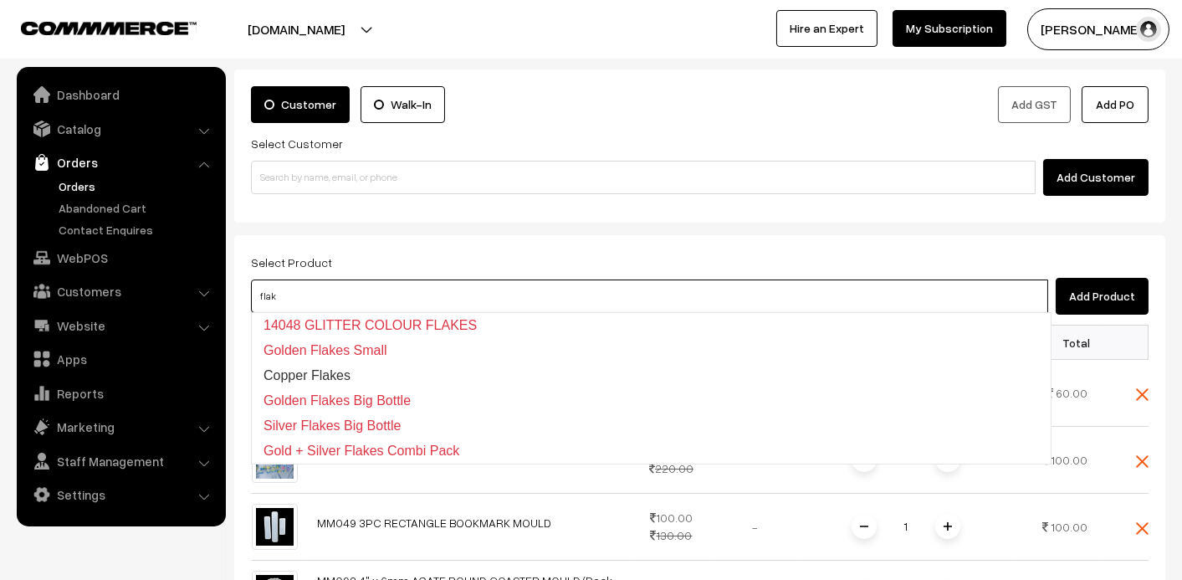
click at [426, 295] on input "flak" at bounding box center [649, 295] width 797 height 33
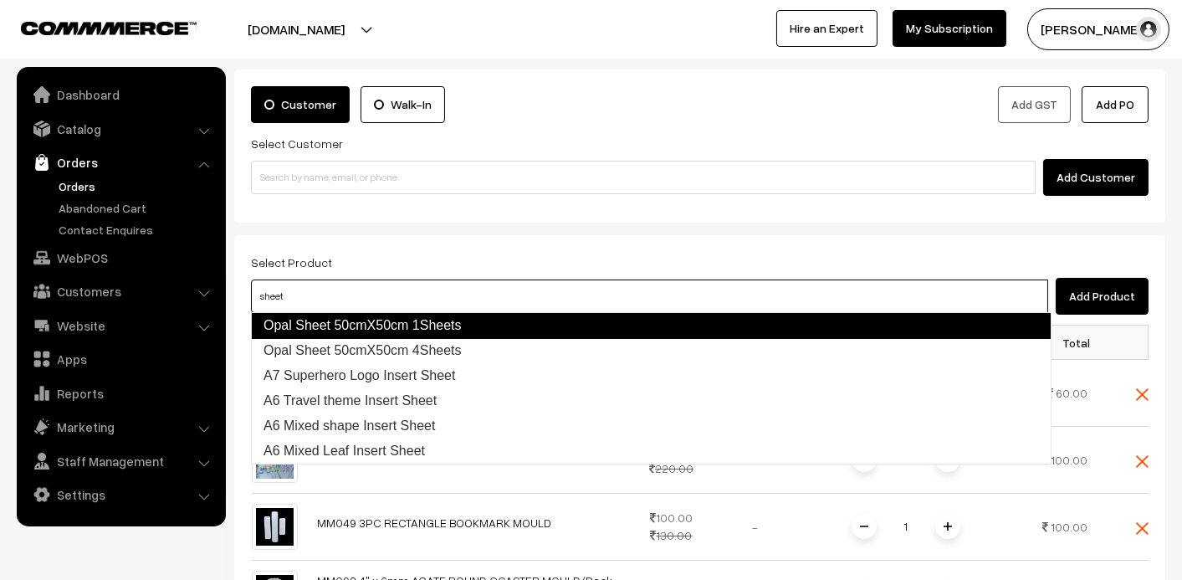
drag, startPoint x: 385, startPoint y: 303, endPoint x: 337, endPoint y: 303, distance: 47.7
click at [337, 303] on input "sheet" at bounding box center [649, 295] width 797 height 33
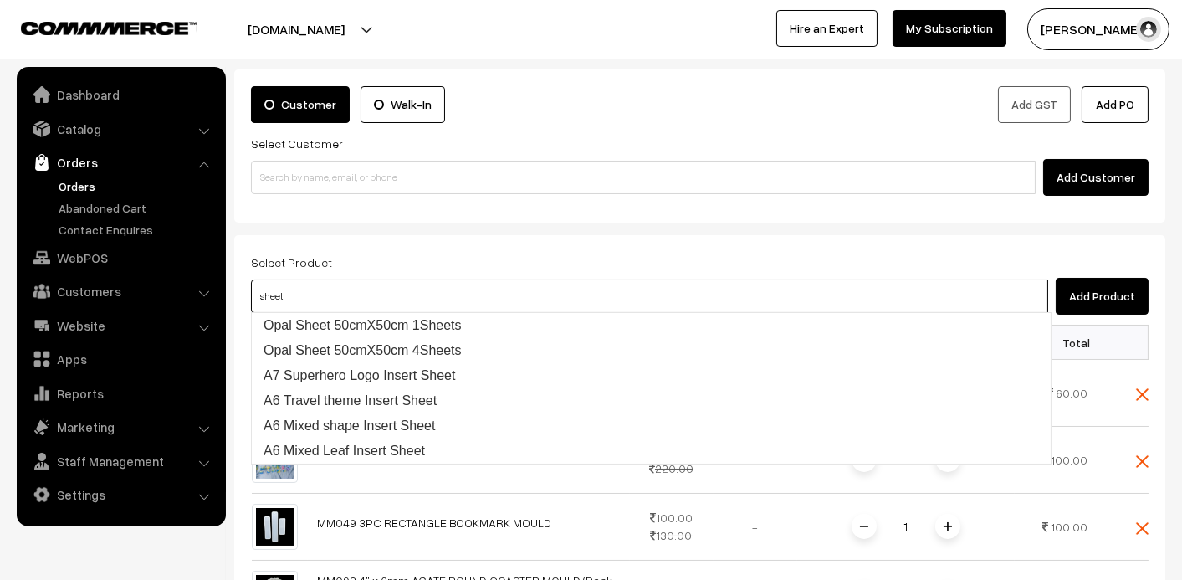
drag, startPoint x: 314, startPoint y: 302, endPoint x: 233, endPoint y: 300, distance: 80.3
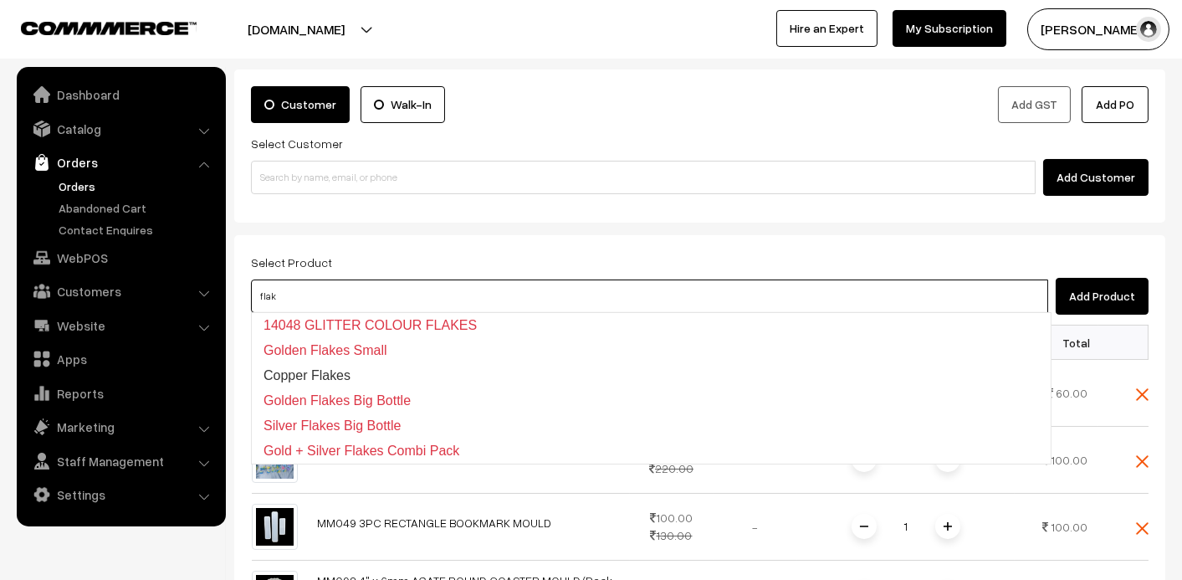
type input "flak"
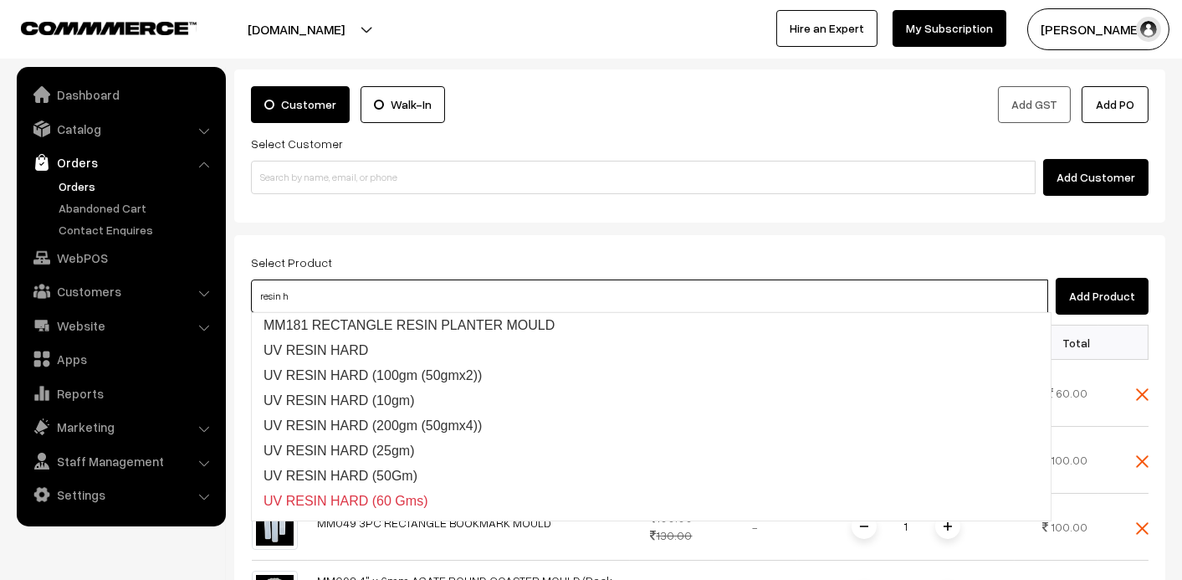
type input "resin ha"
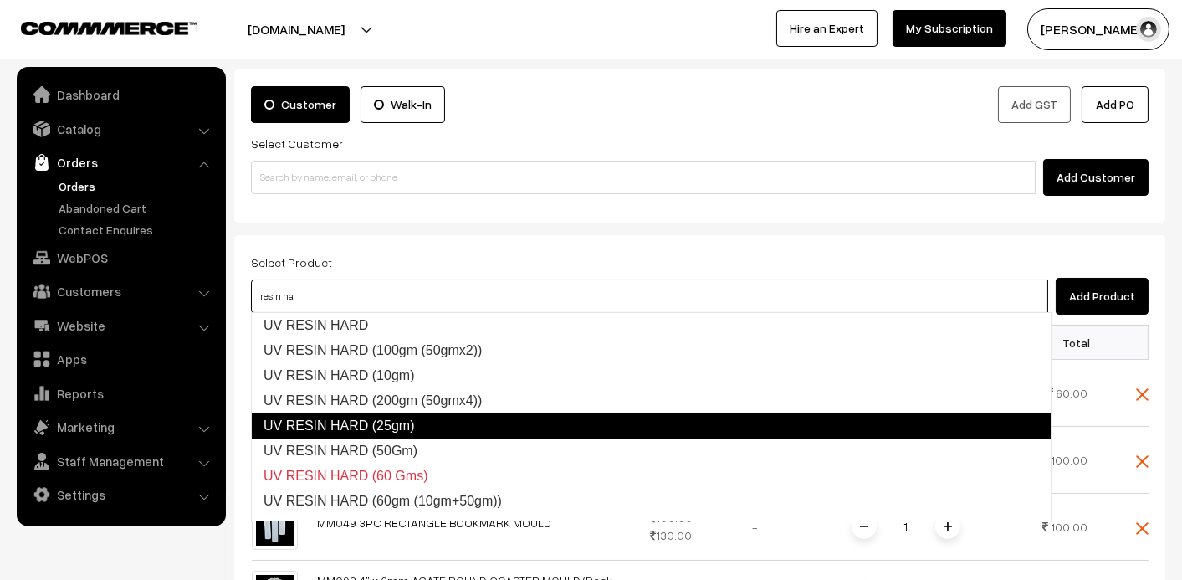
scroll to position [117, 0]
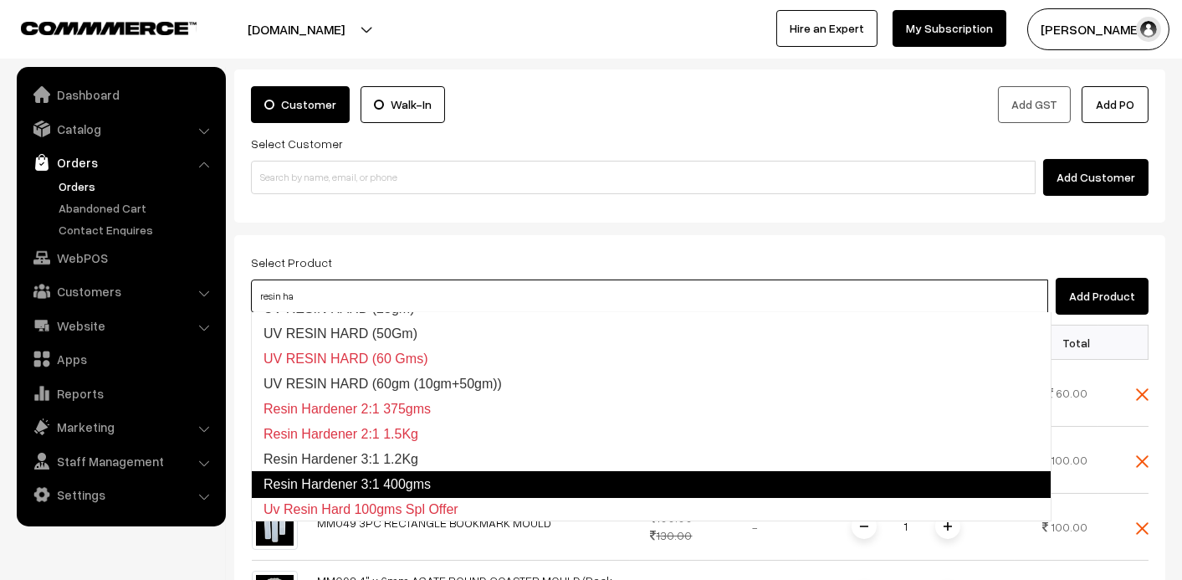
click at [725, 479] on link "Resin Hardener 3:1 400gms" at bounding box center [651, 484] width 801 height 27
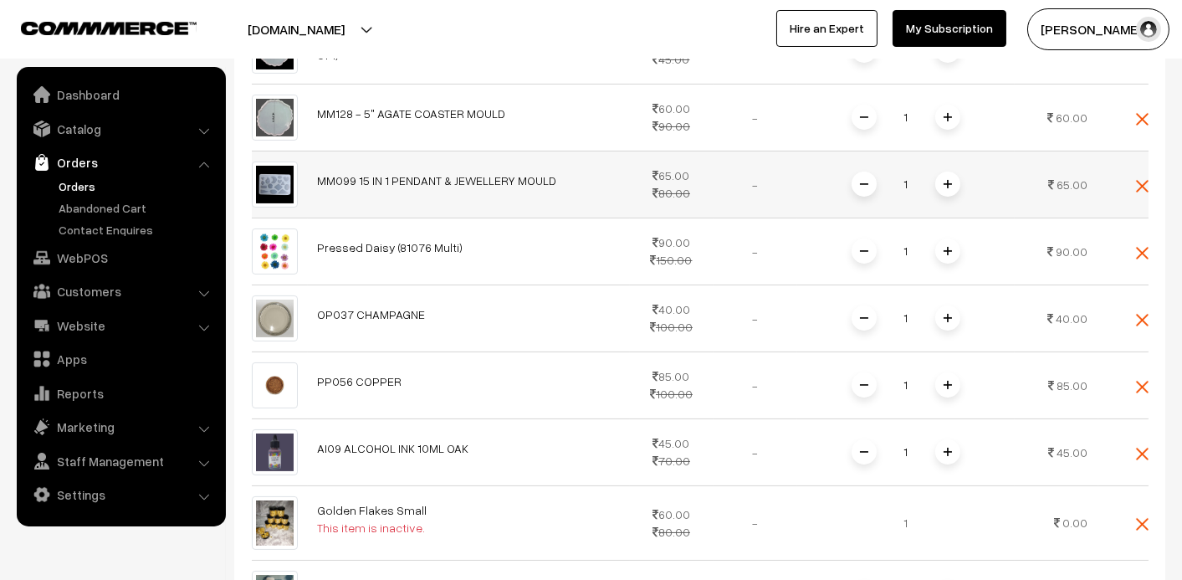
scroll to position [837, 0]
